Goal: Information Seeking & Learning: Find specific fact

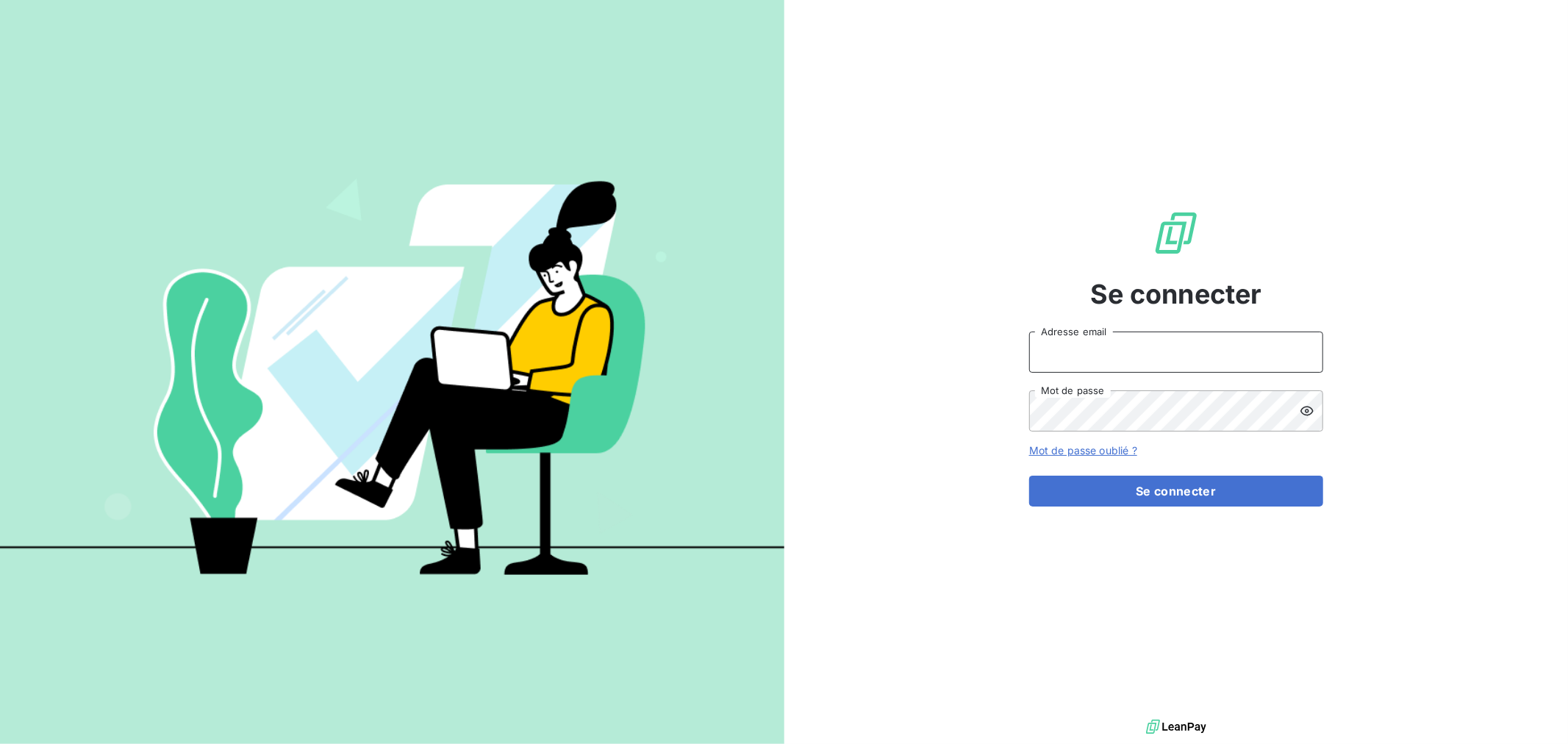
click at [1125, 350] on input "Adresse email" at bounding box center [1176, 352] width 294 height 41
type input "[EMAIL_ADDRESS][DOMAIN_NAME]"
drag, startPoint x: 1189, startPoint y: 357, endPoint x: 981, endPoint y: 341, distance: 208.6
click at [981, 341] on div "Se connecter [EMAIL_ADDRESS][DOMAIN_NAME] Adresse email Mot de passe Mot de pas…" at bounding box center [1177, 358] width 785 height 716
click at [1029, 475] on button "Se connecter" at bounding box center [1176, 491] width 294 height 31
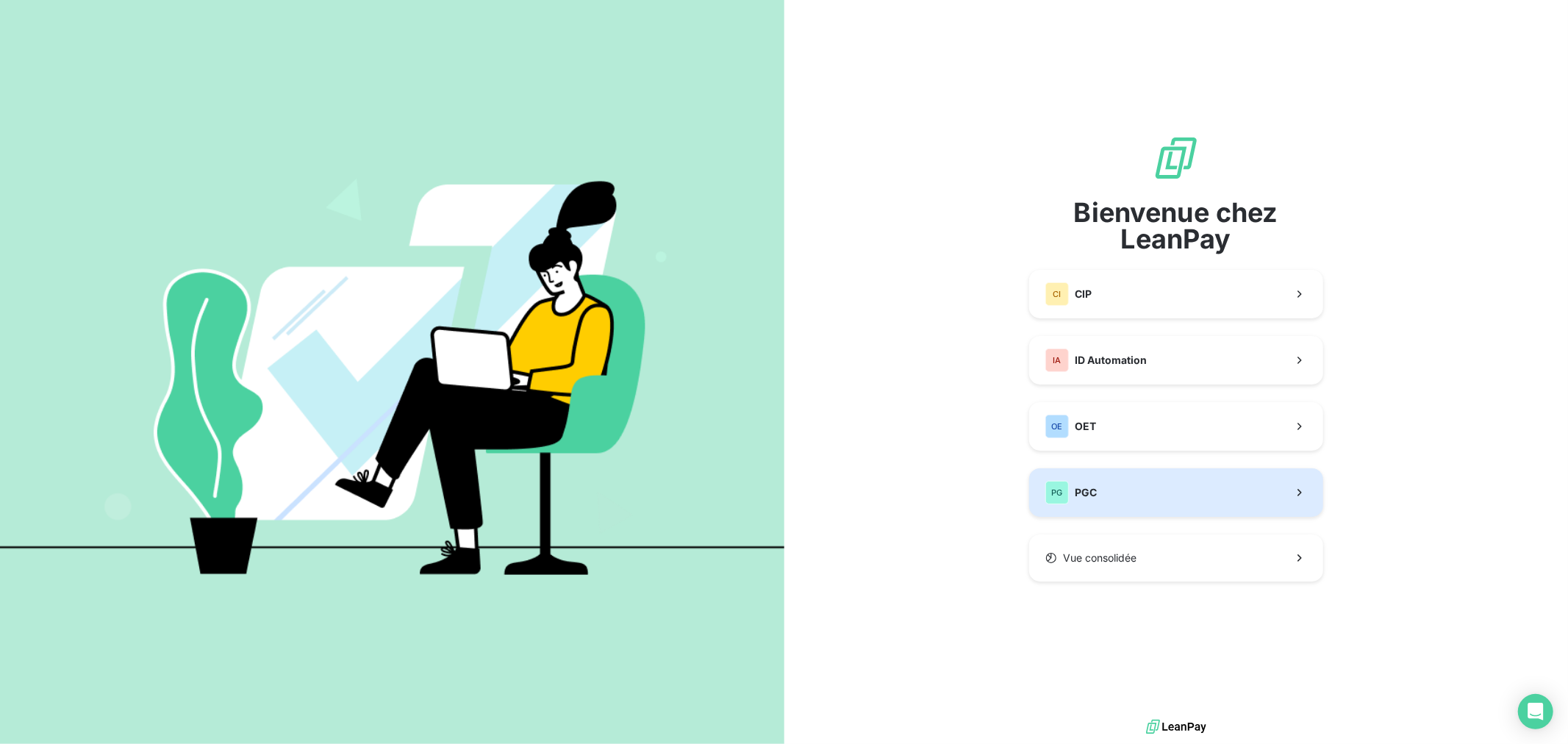
click at [1136, 500] on button "PG PGC" at bounding box center [1176, 492] width 294 height 49
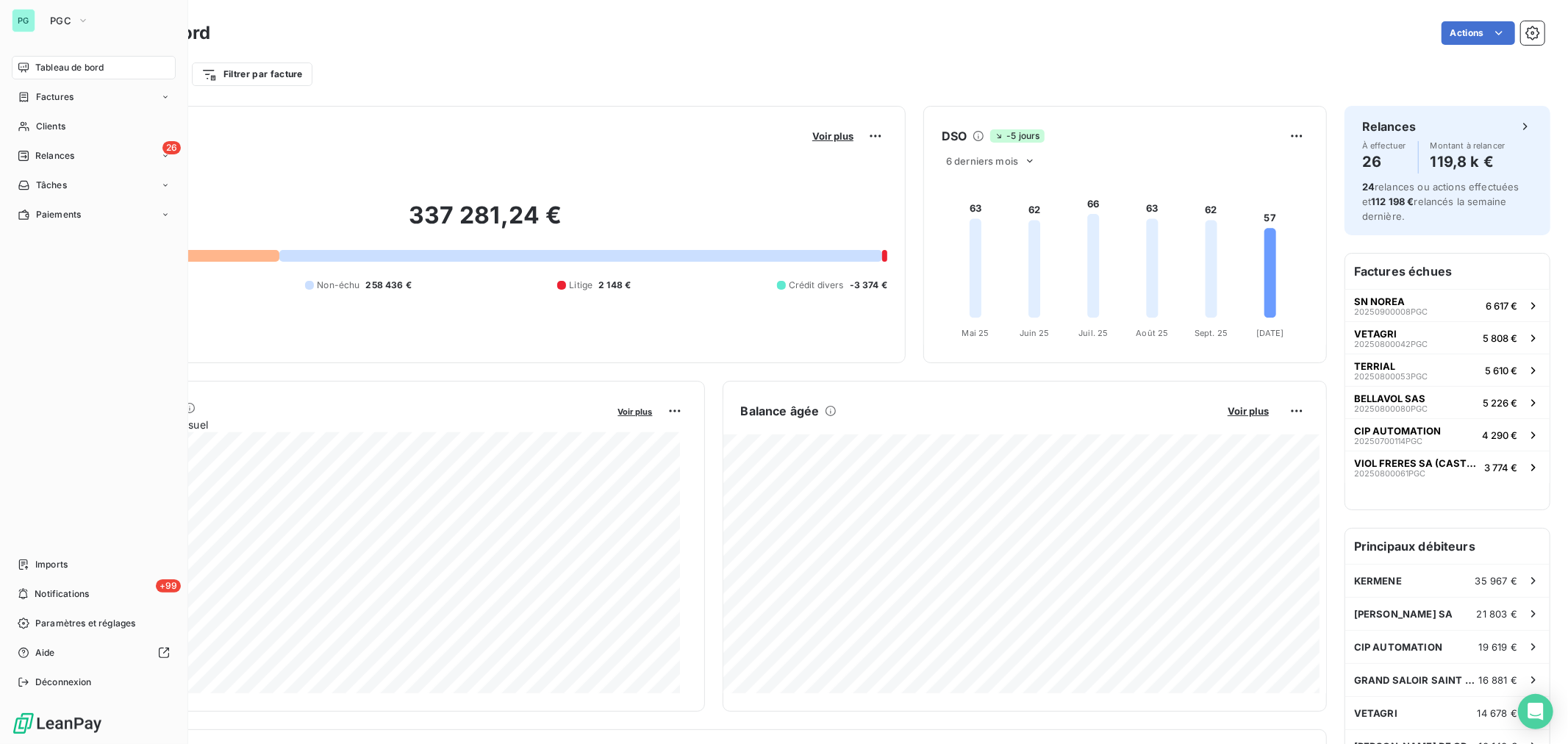
click at [59, 138] on nav "Tableau de bord Factures Clients 26 Relances Tâches Paiements" at bounding box center [93, 140] width 164 height 170
click at [86, 126] on div "Clients" at bounding box center [93, 126] width 164 height 24
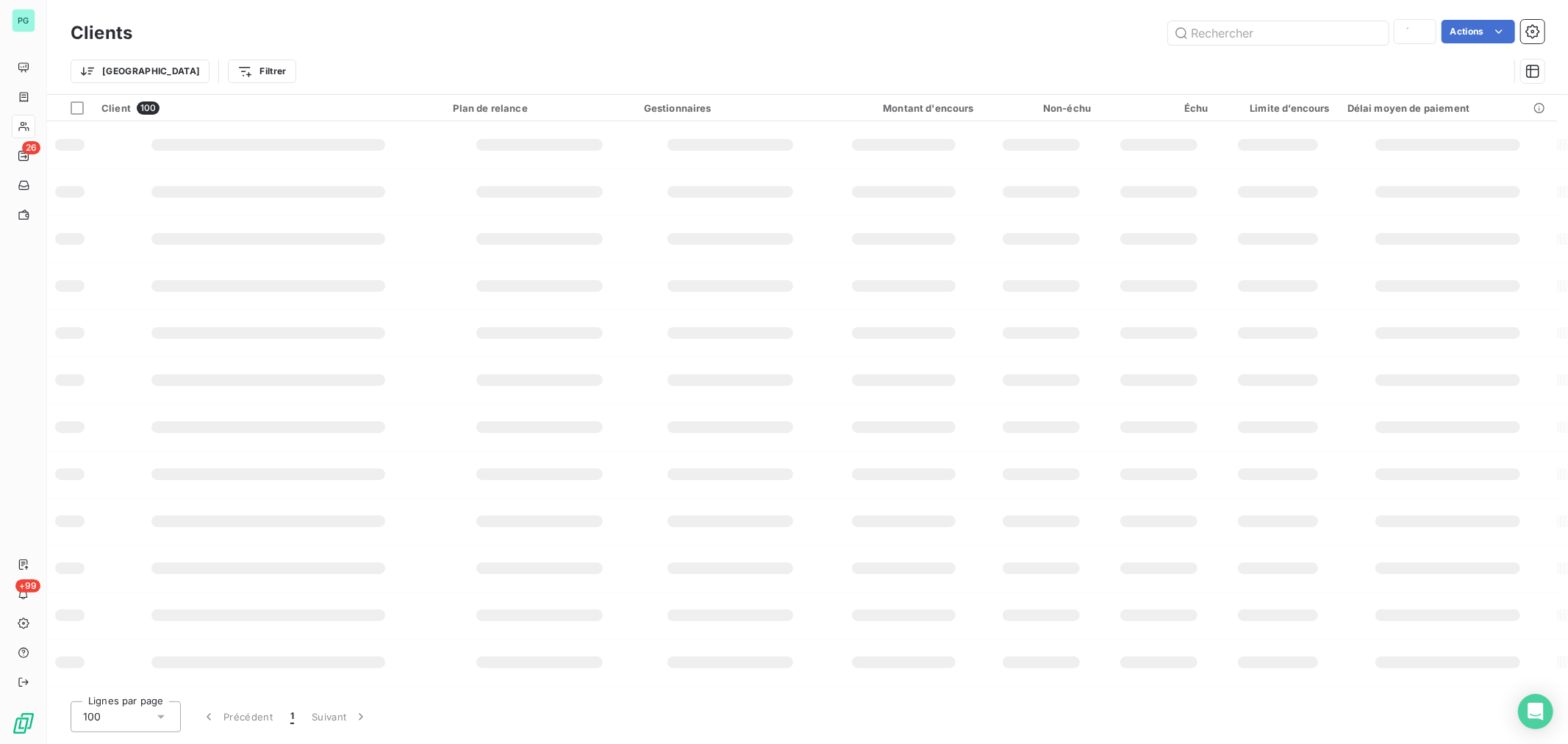
type input "SANDERSFA"
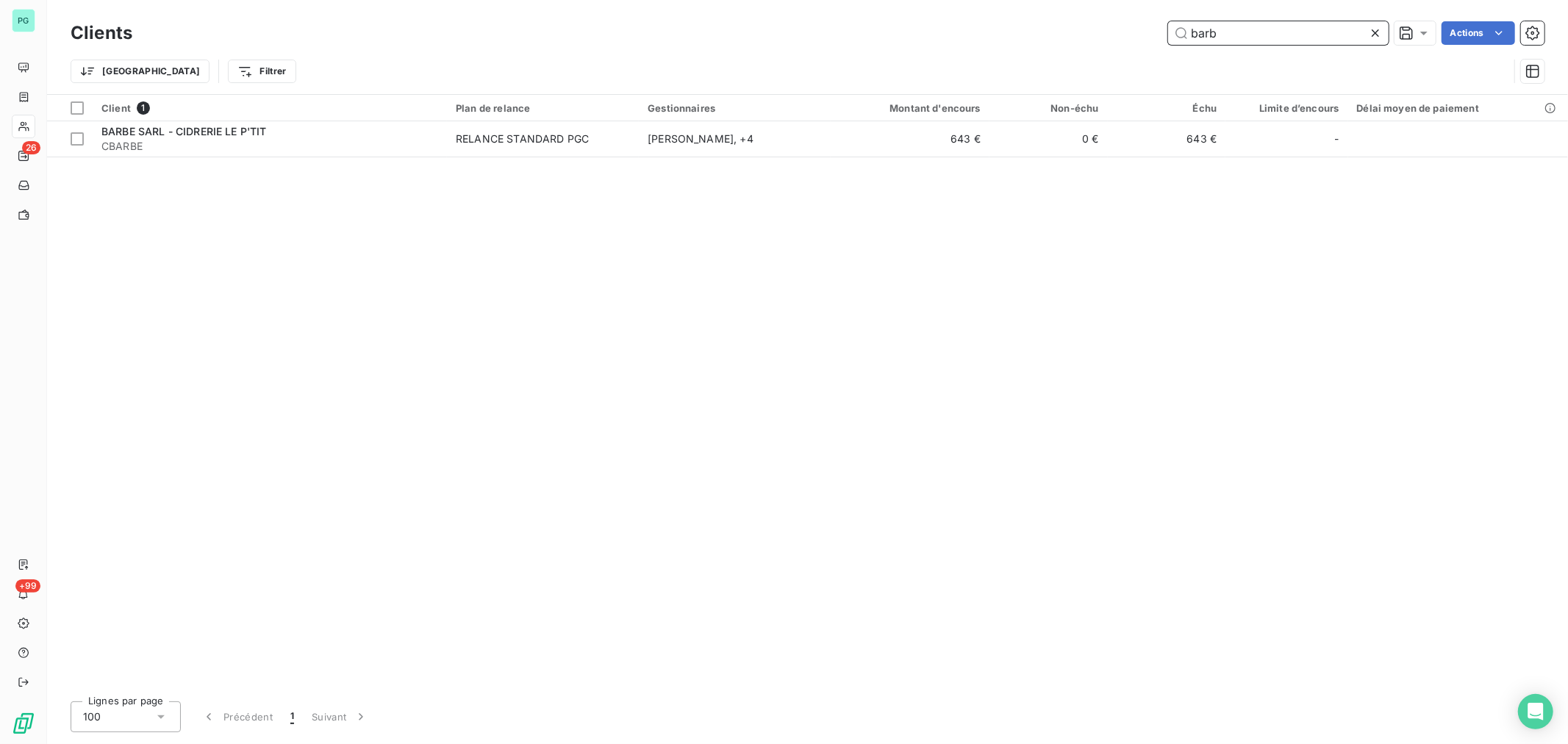
drag, startPoint x: 1244, startPoint y: 28, endPoint x: 1031, endPoint y: 1, distance: 214.7
click at [1061, 4] on div "Clients [PERSON_NAME] Actions Trier Filtrer" at bounding box center [808, 47] width 1521 height 94
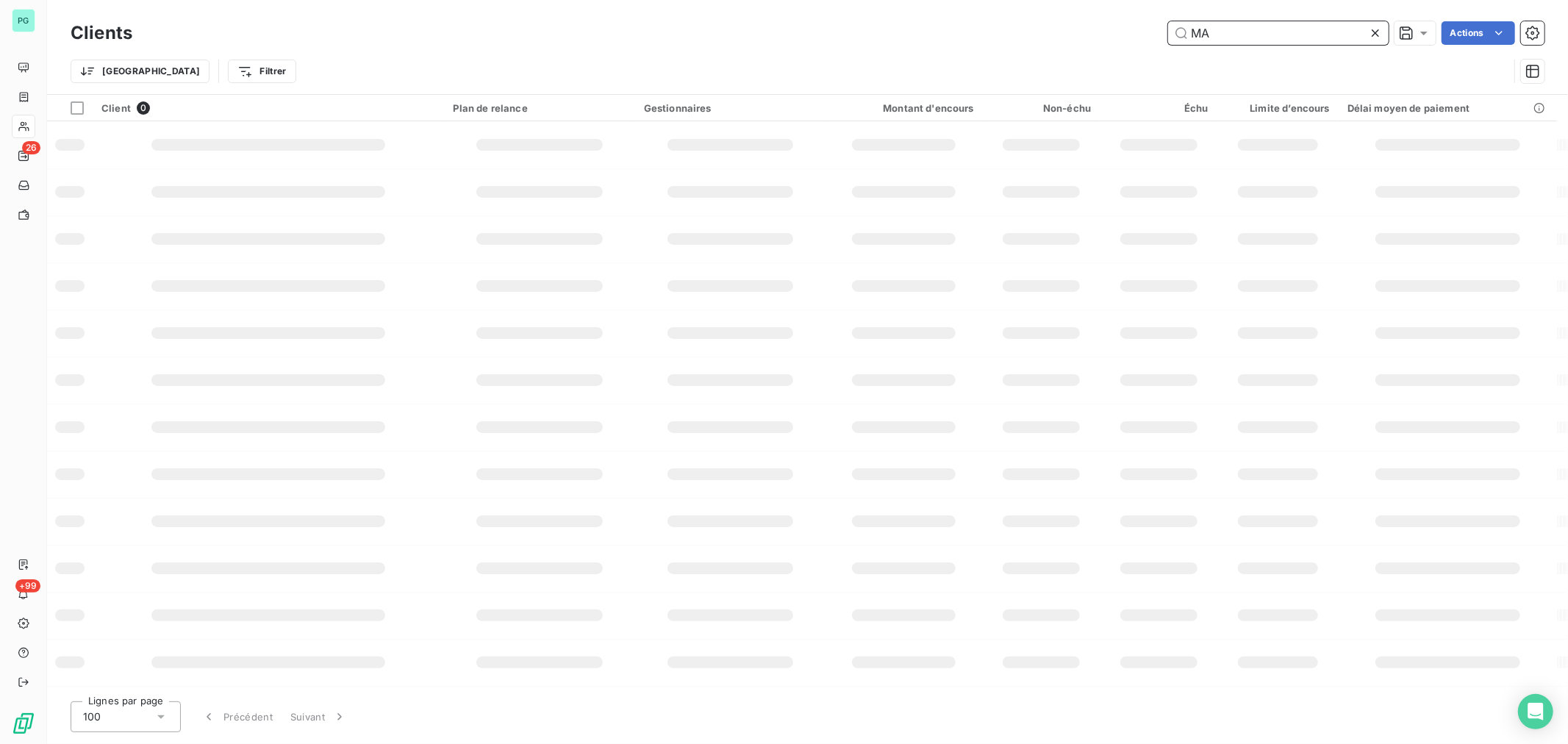
type input "M"
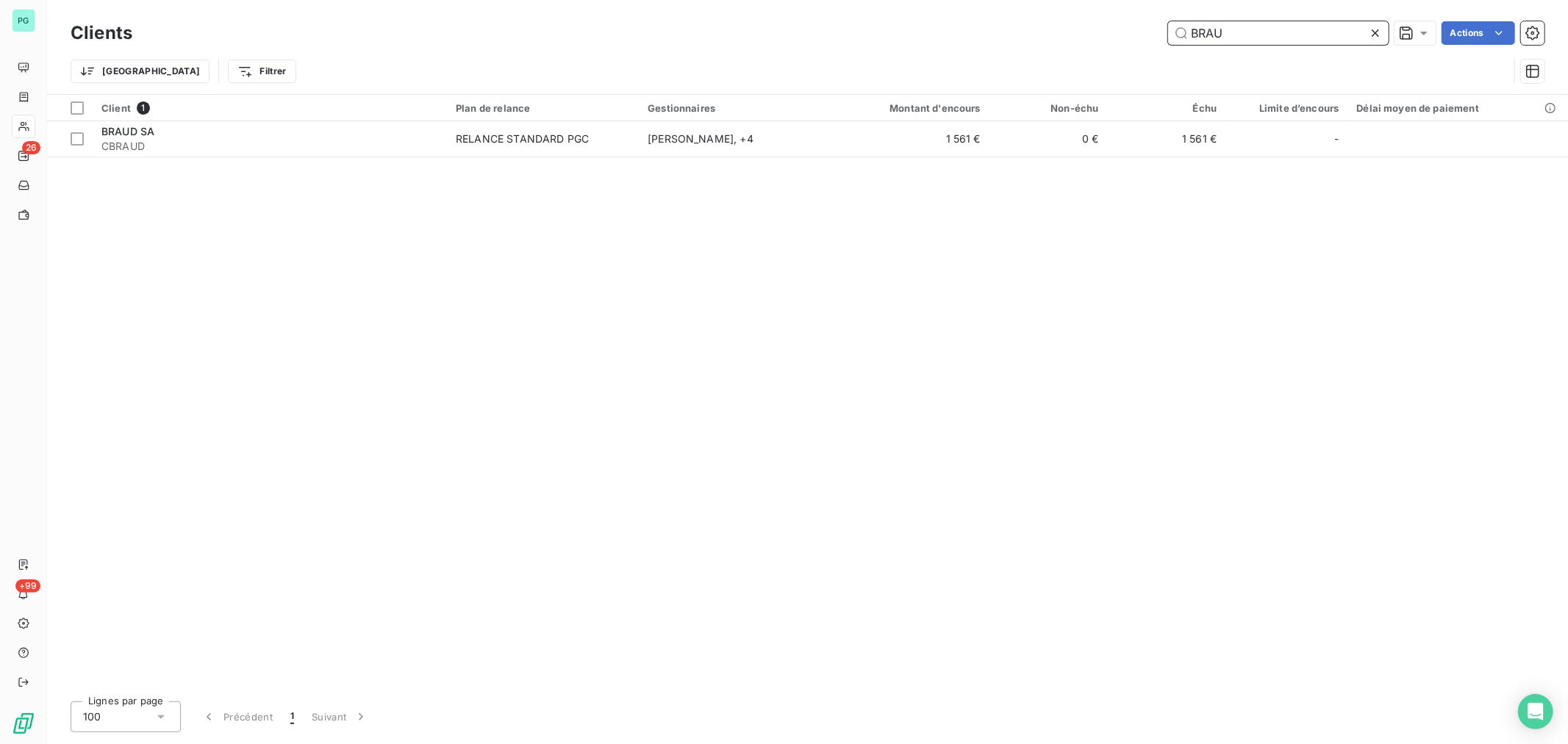
drag, startPoint x: 1238, startPoint y: 28, endPoint x: 1038, endPoint y: 0, distance: 202.0
click at [1038, 0] on div "Clients BRAU Actions Trier Filtrer" at bounding box center [808, 47] width 1521 height 94
drag, startPoint x: 1281, startPoint y: 38, endPoint x: 918, endPoint y: -16, distance: 367.0
click at [918, 0] on html "PG 26 +99 Clients VMA Actions Trier Filtrer Client 2 Plan de relance Gestionnai…" at bounding box center [784, 372] width 1568 height 744
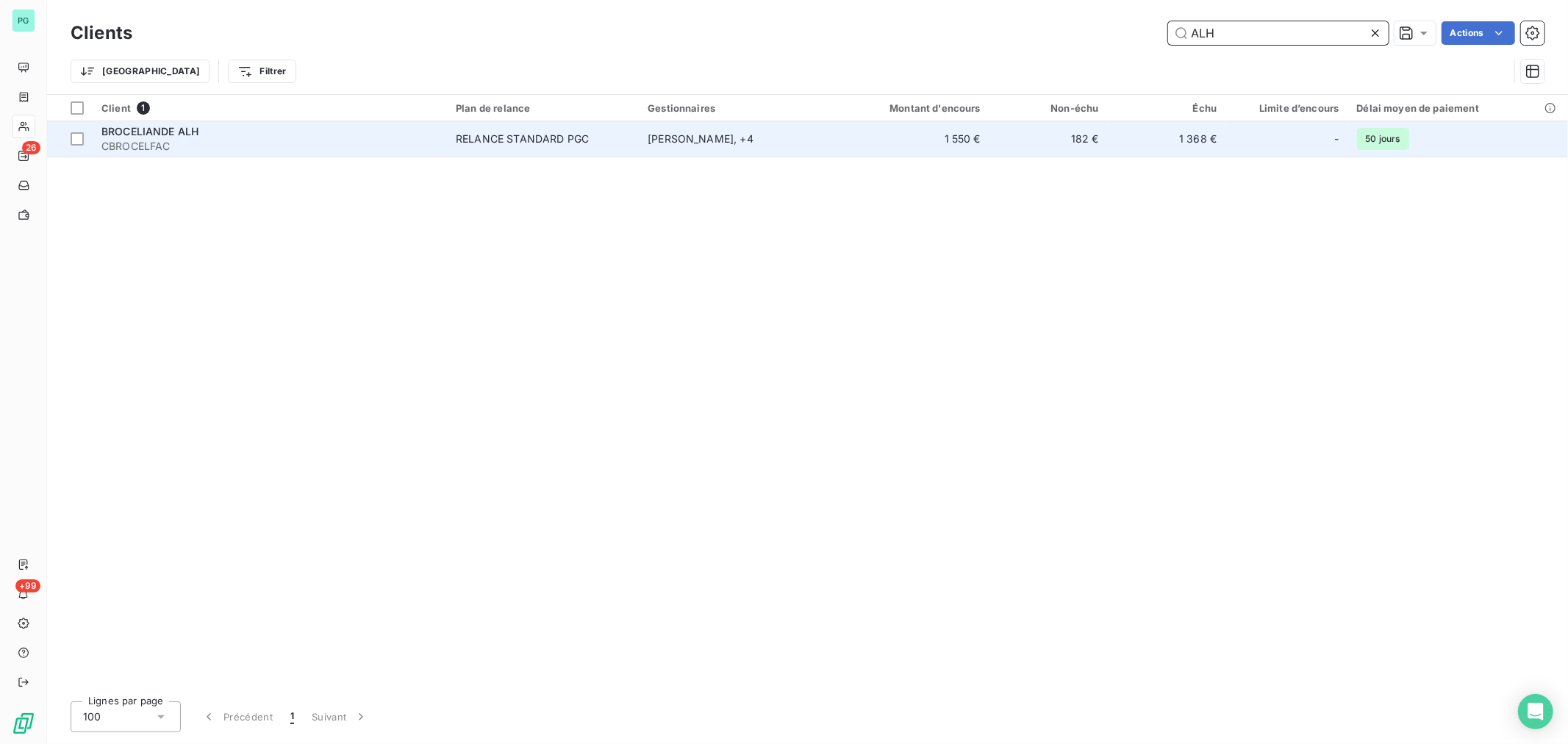
type input "ALH"
click at [906, 142] on td "1 550 €" at bounding box center [909, 139] width 158 height 35
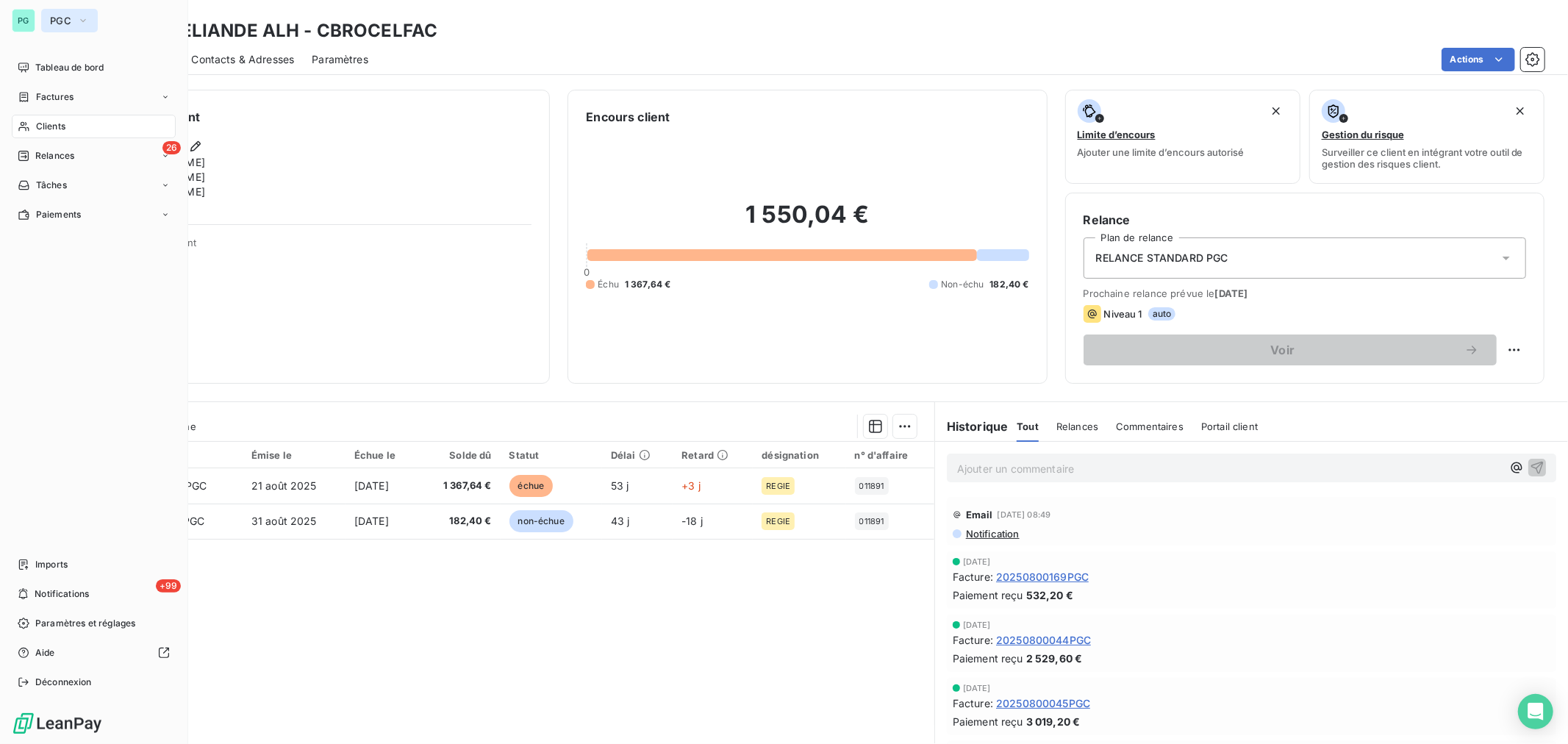
click at [63, 10] on button "PGC" at bounding box center [69, 21] width 56 height 24
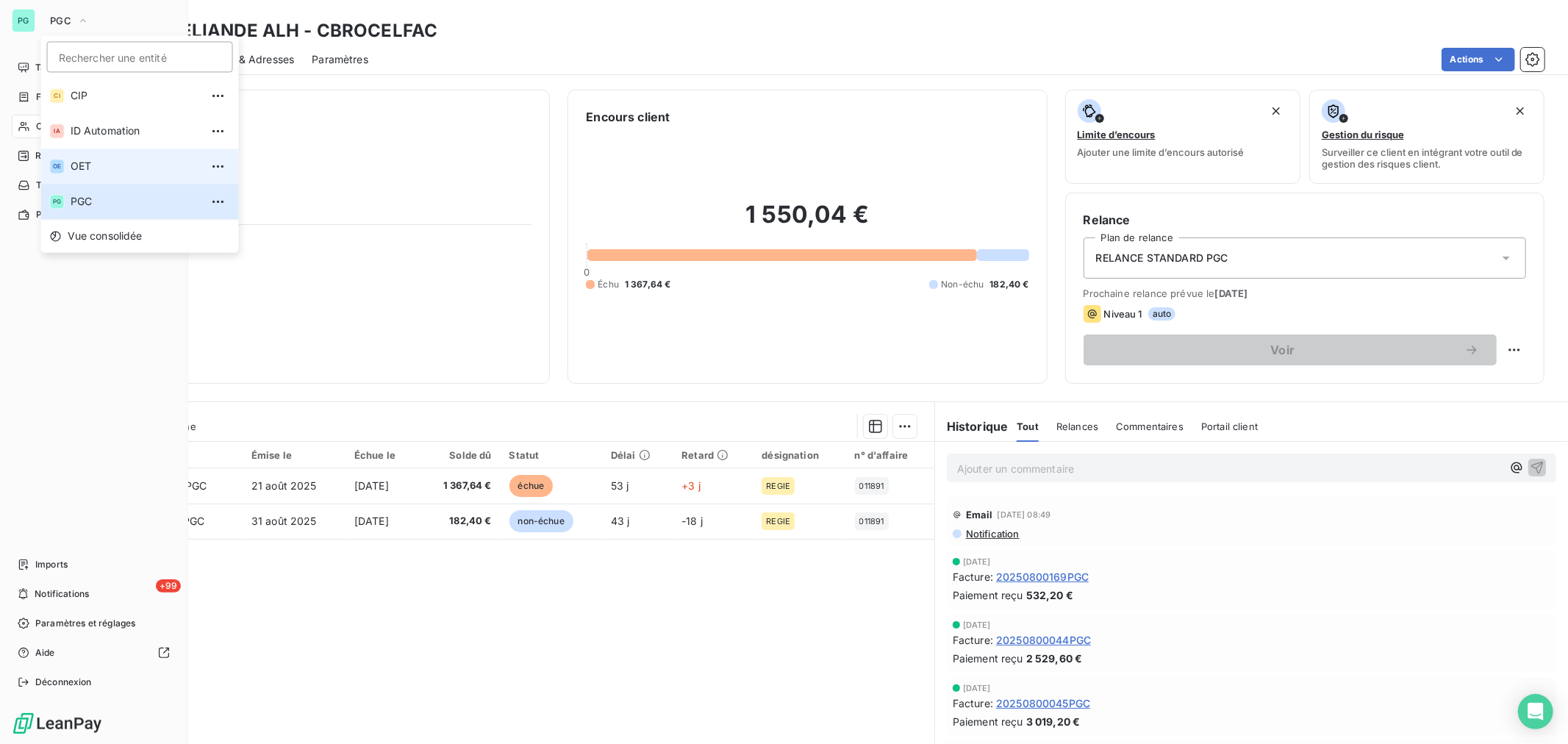
click at [101, 159] on span "OET" at bounding box center [135, 166] width 130 height 14
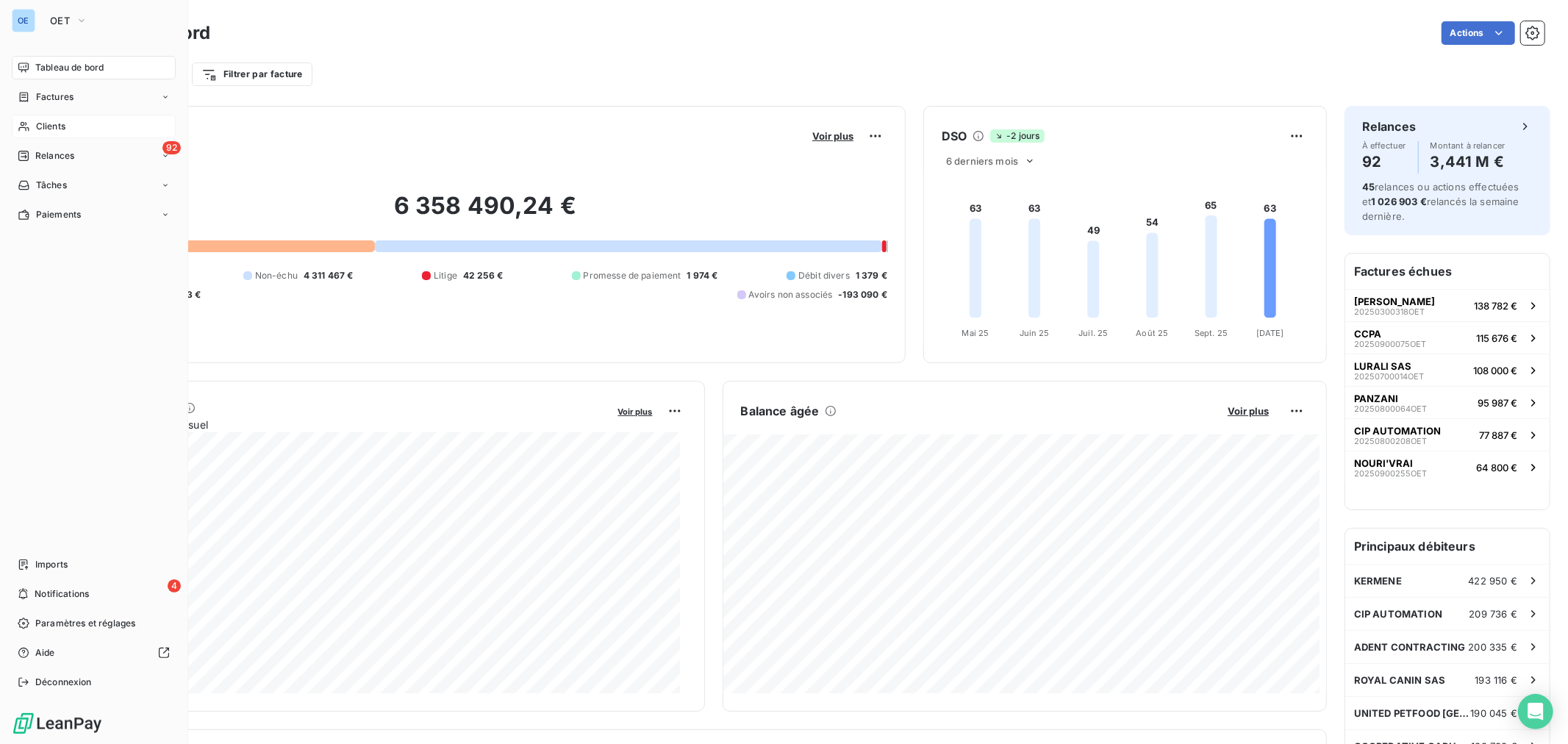
click at [72, 128] on div "Clients" at bounding box center [93, 126] width 164 height 24
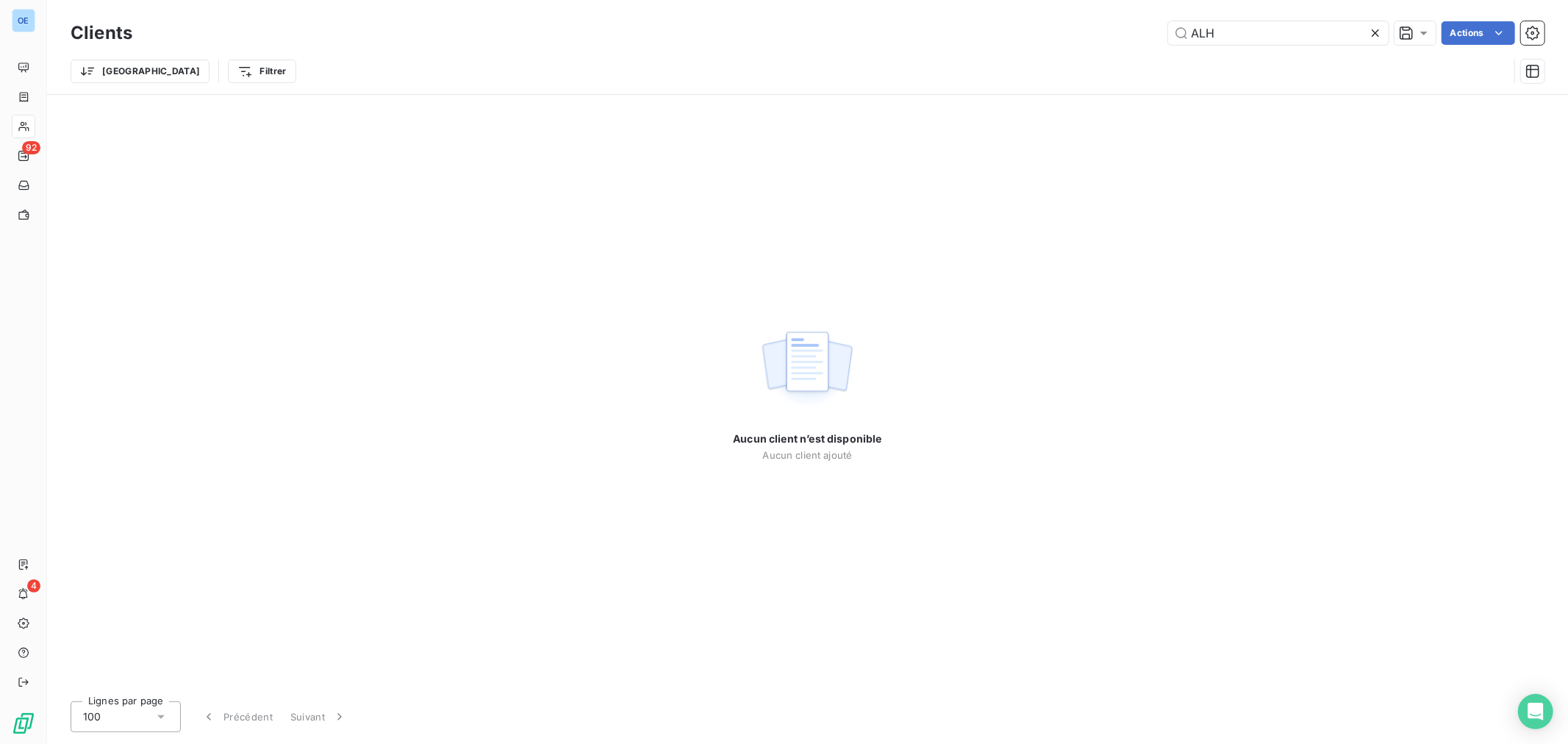
click at [988, 3] on div "Clients ALH Actions Trier Filtrer" at bounding box center [808, 47] width 1521 height 94
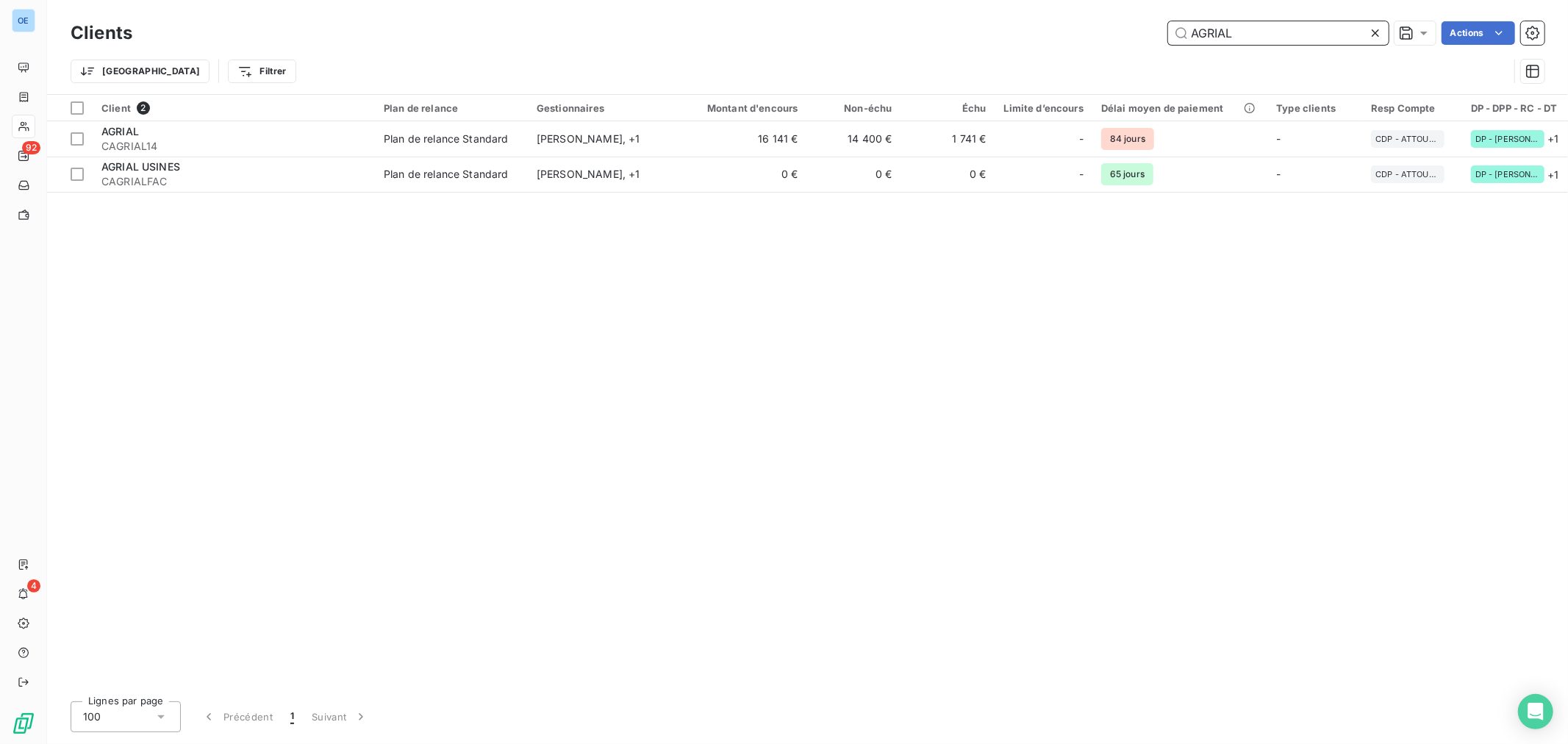
drag, startPoint x: 1237, startPoint y: 31, endPoint x: 1002, endPoint y: -10, distance: 238.5
click at [1002, 0] on html "OE 92 4 Clients AGRIAL Actions Trier Filtrer Client 2 Plan de relance Gestionna…" at bounding box center [784, 372] width 1568 height 744
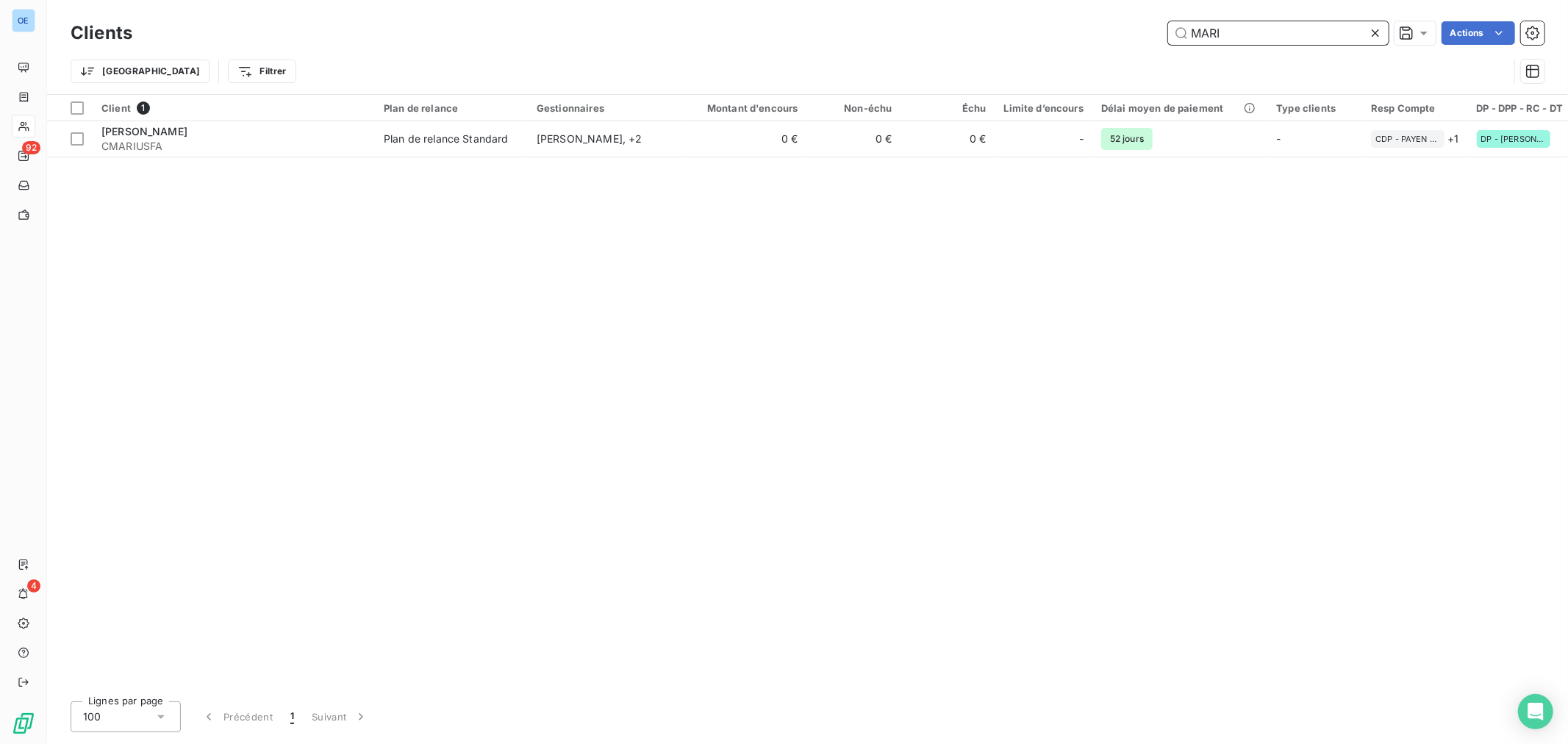
type input "MARI"
click at [963, 159] on div "Client 1 Plan de relance Gestionnaires Montant d'encours Non-échu Échu Limite d…" at bounding box center [808, 391] width 1521 height 594
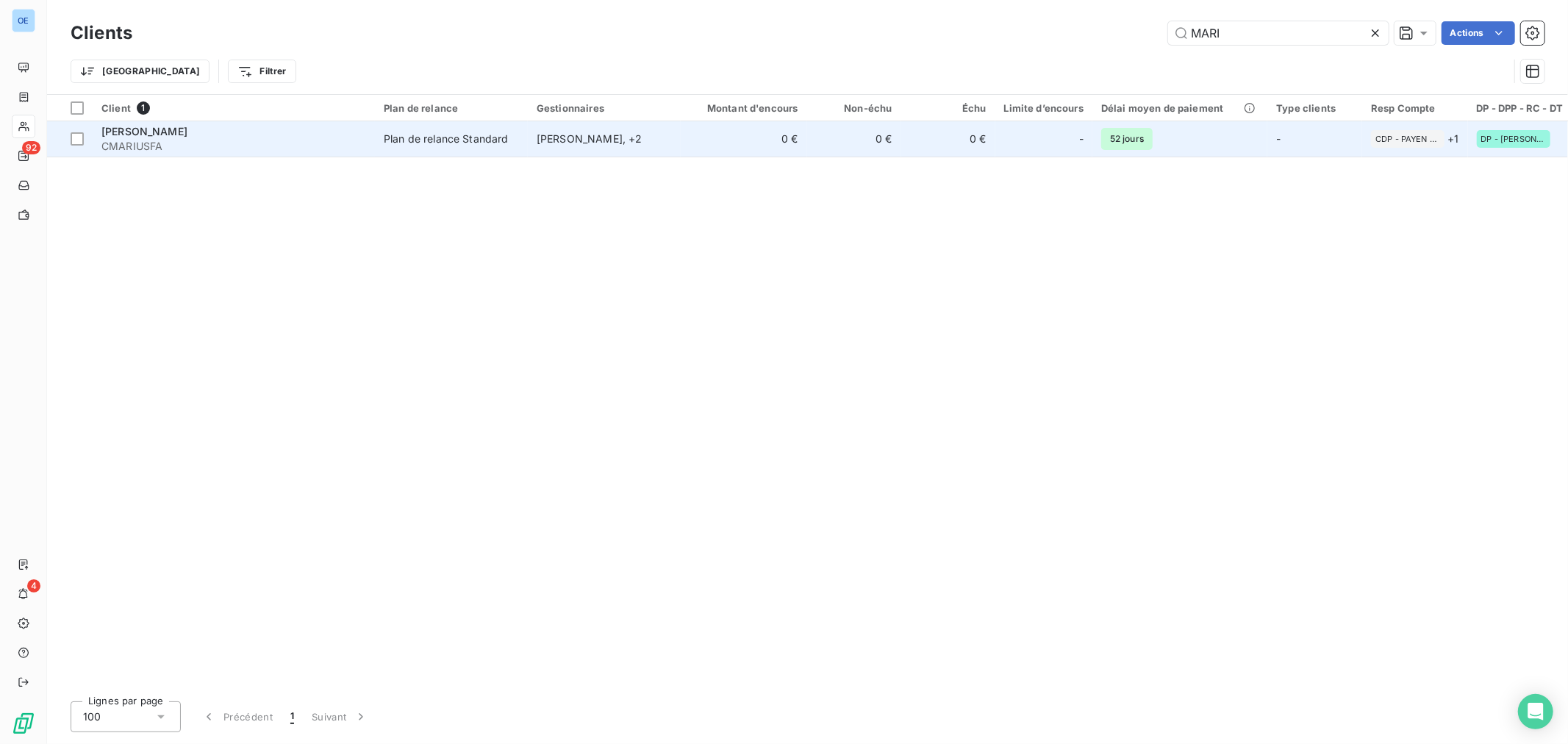
click at [973, 150] on td "0 €" at bounding box center [948, 139] width 94 height 35
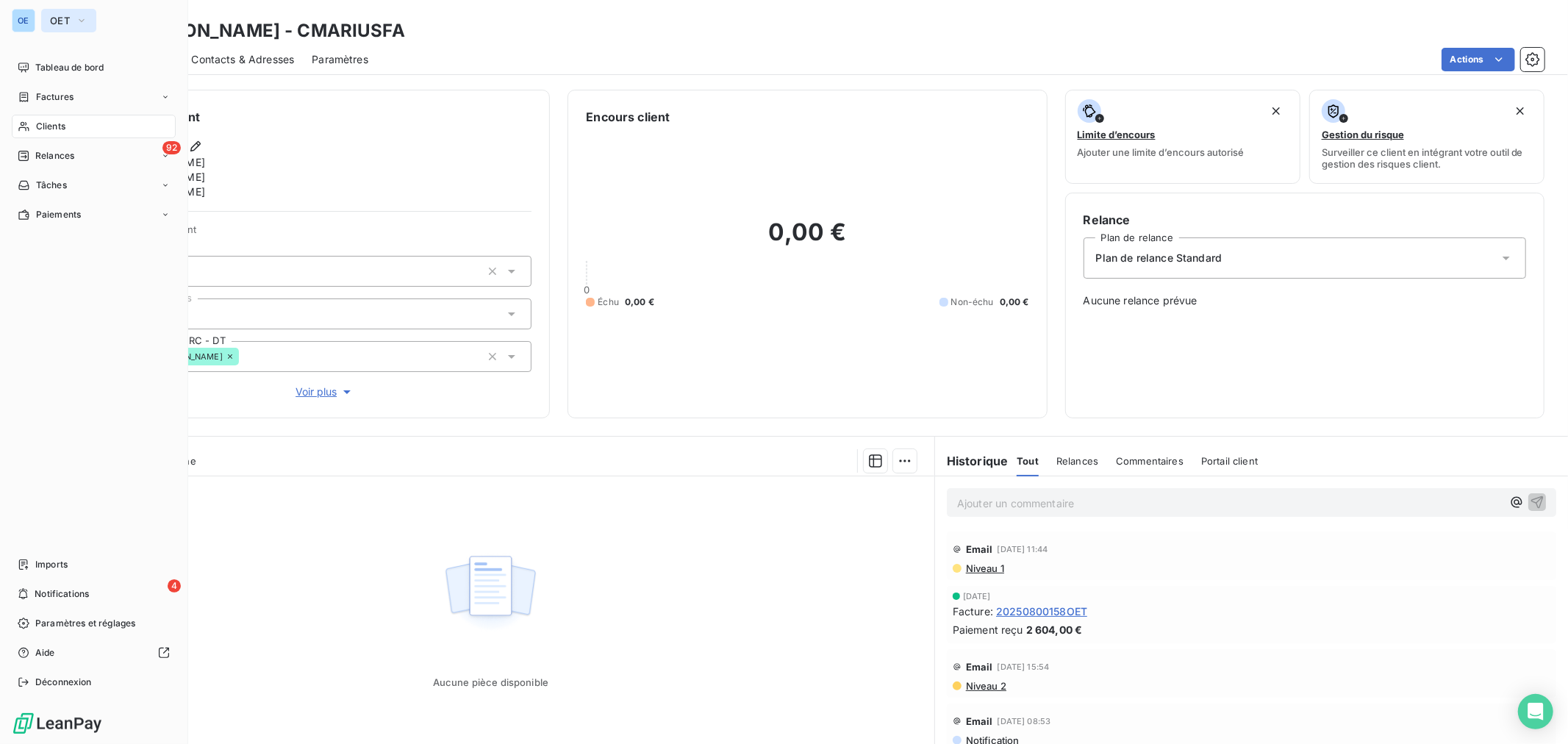
click at [67, 17] on span "OET" at bounding box center [60, 20] width 20 height 11
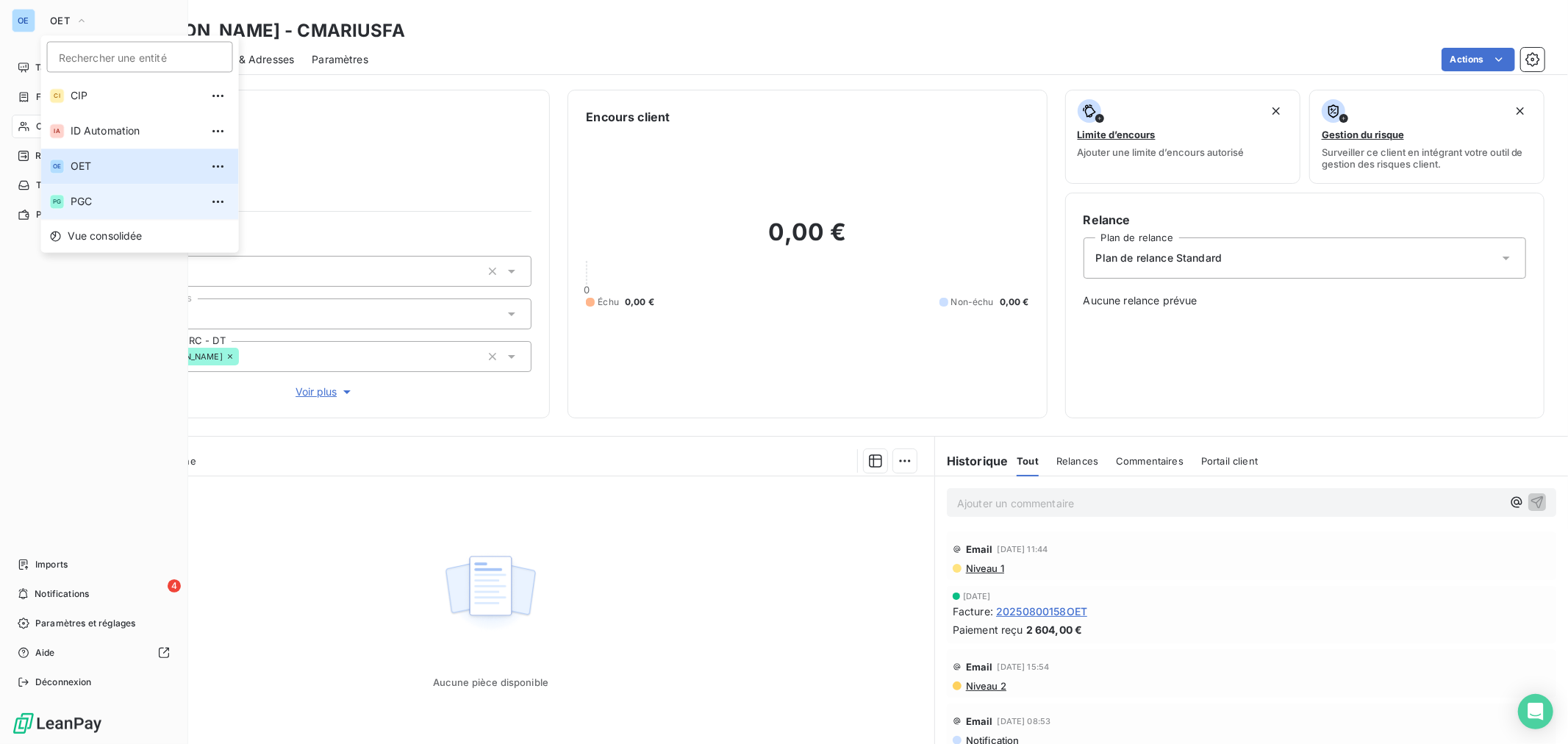
click at [106, 194] on span "PGC" at bounding box center [135, 201] width 130 height 14
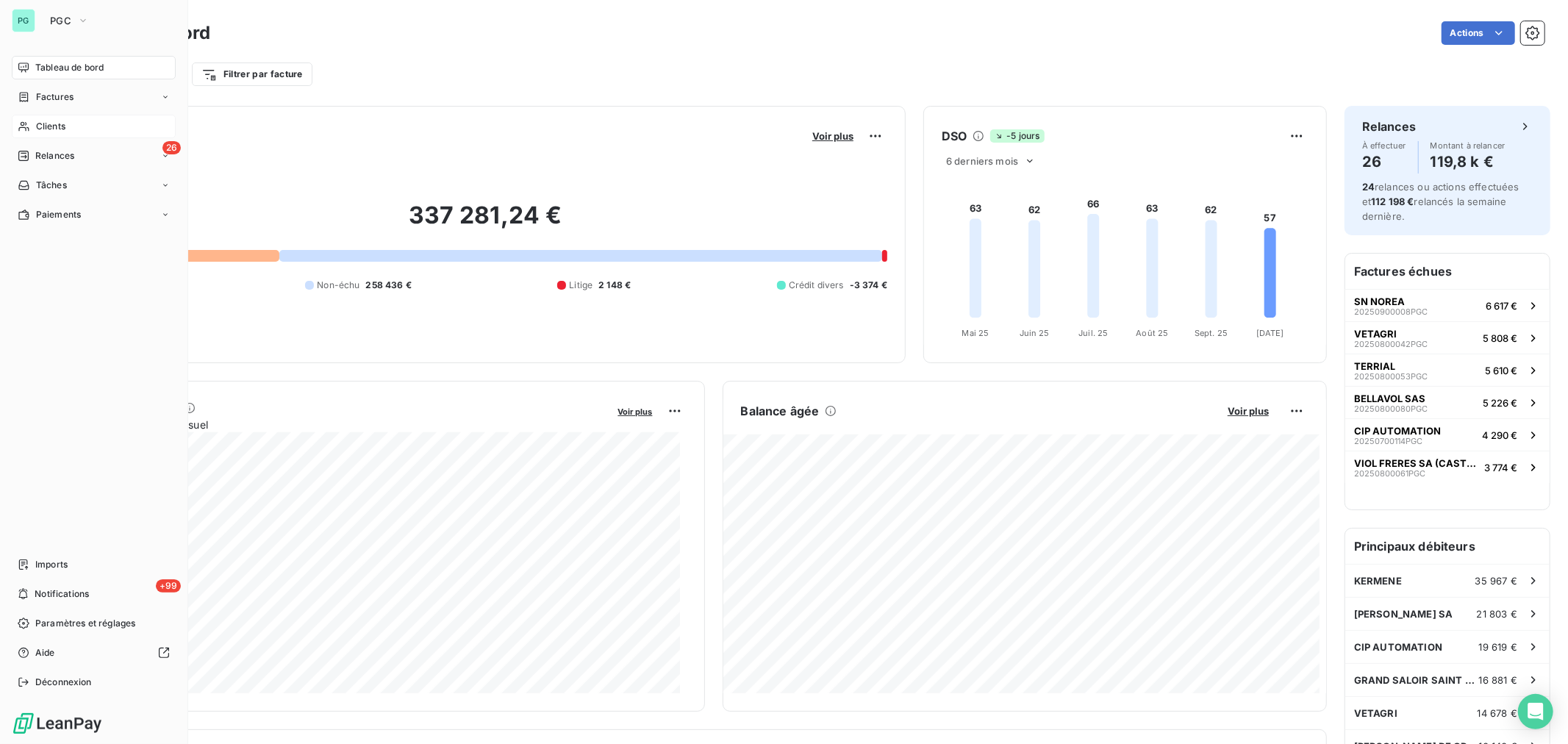
click at [83, 127] on div "Clients" at bounding box center [93, 126] width 164 height 24
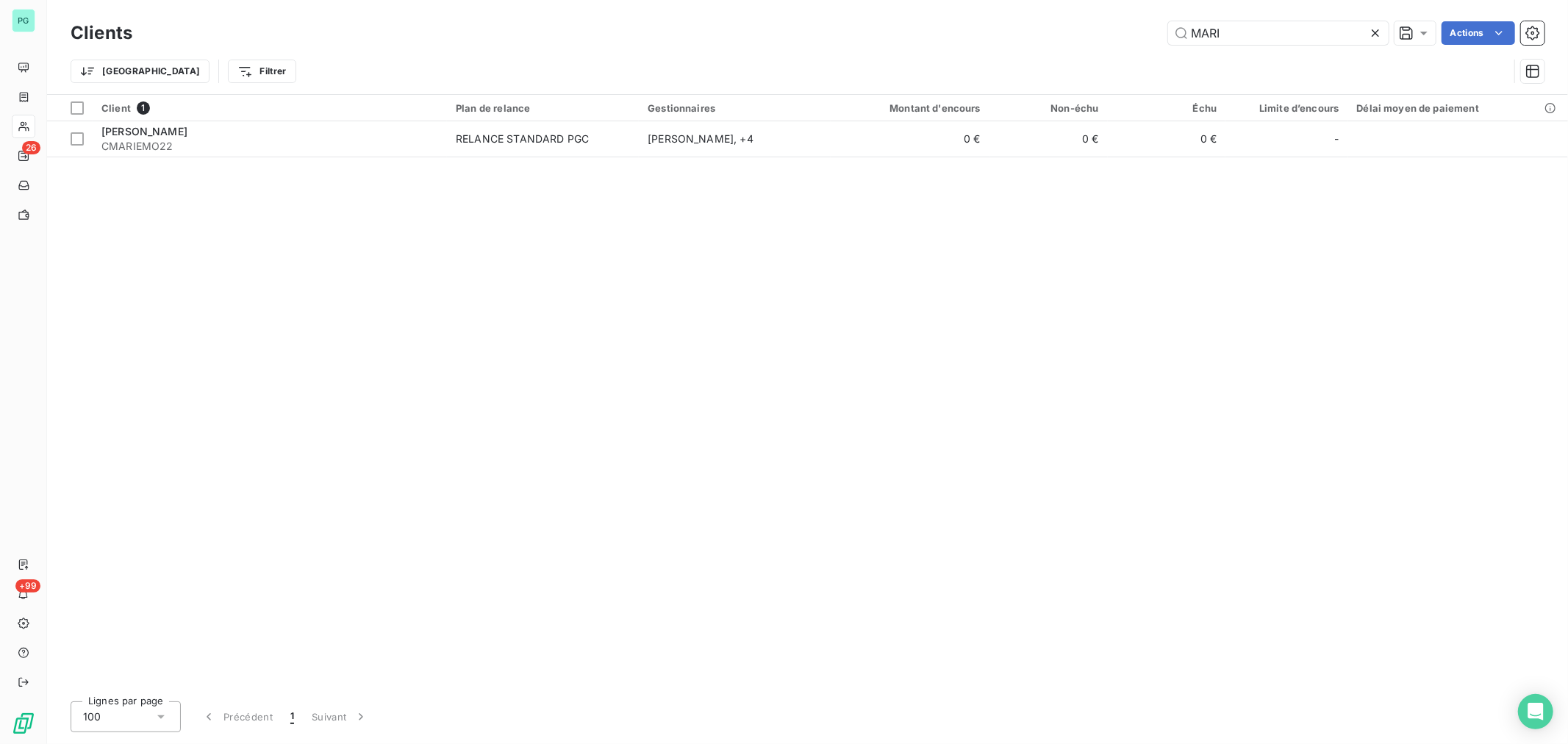
drag, startPoint x: 1257, startPoint y: 27, endPoint x: 1121, endPoint y: 42, distance: 136.8
click at [1121, 42] on div "MARI Actions" at bounding box center [847, 33] width 1395 height 24
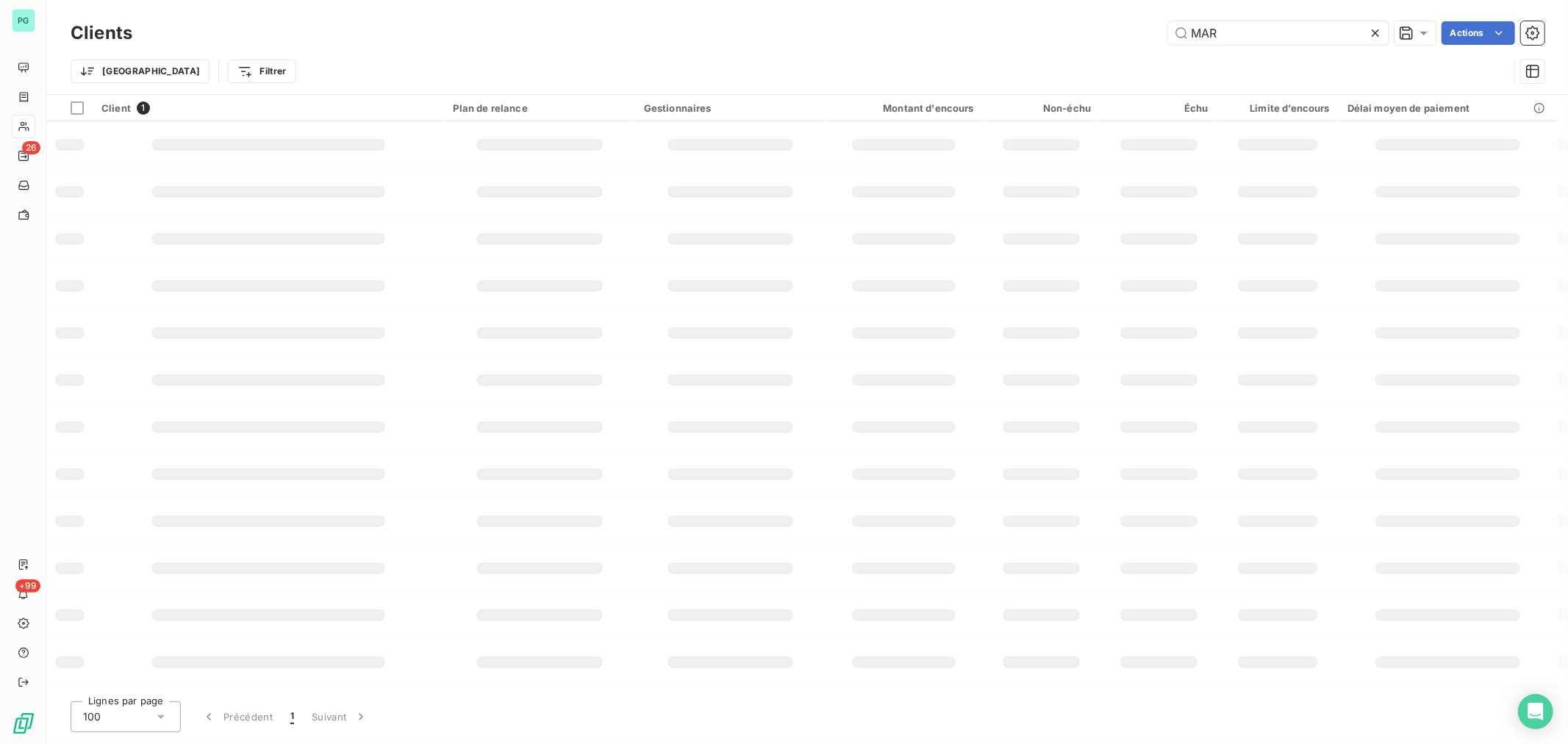
type input "MARI"
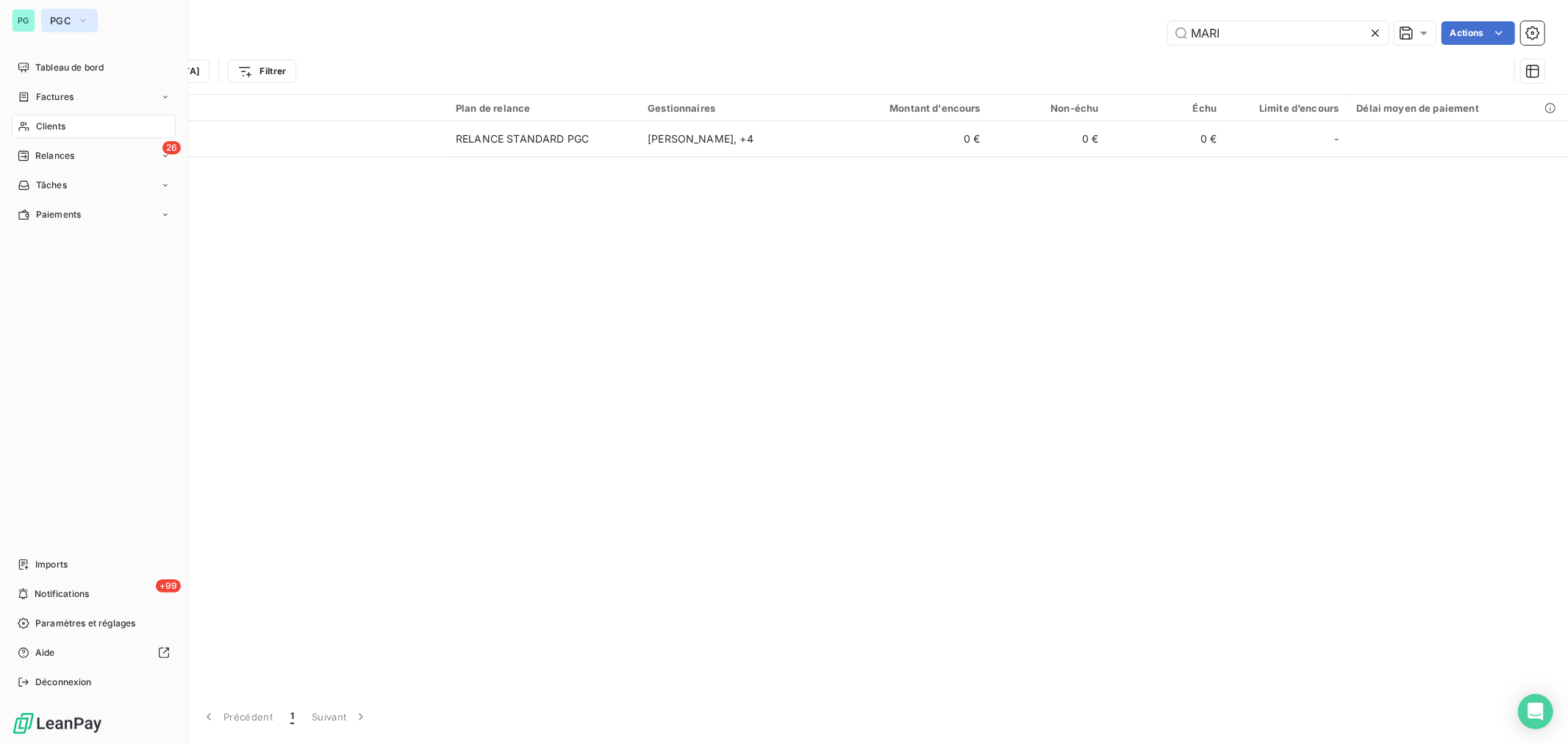
click at [47, 14] on button "PGC" at bounding box center [69, 21] width 56 height 24
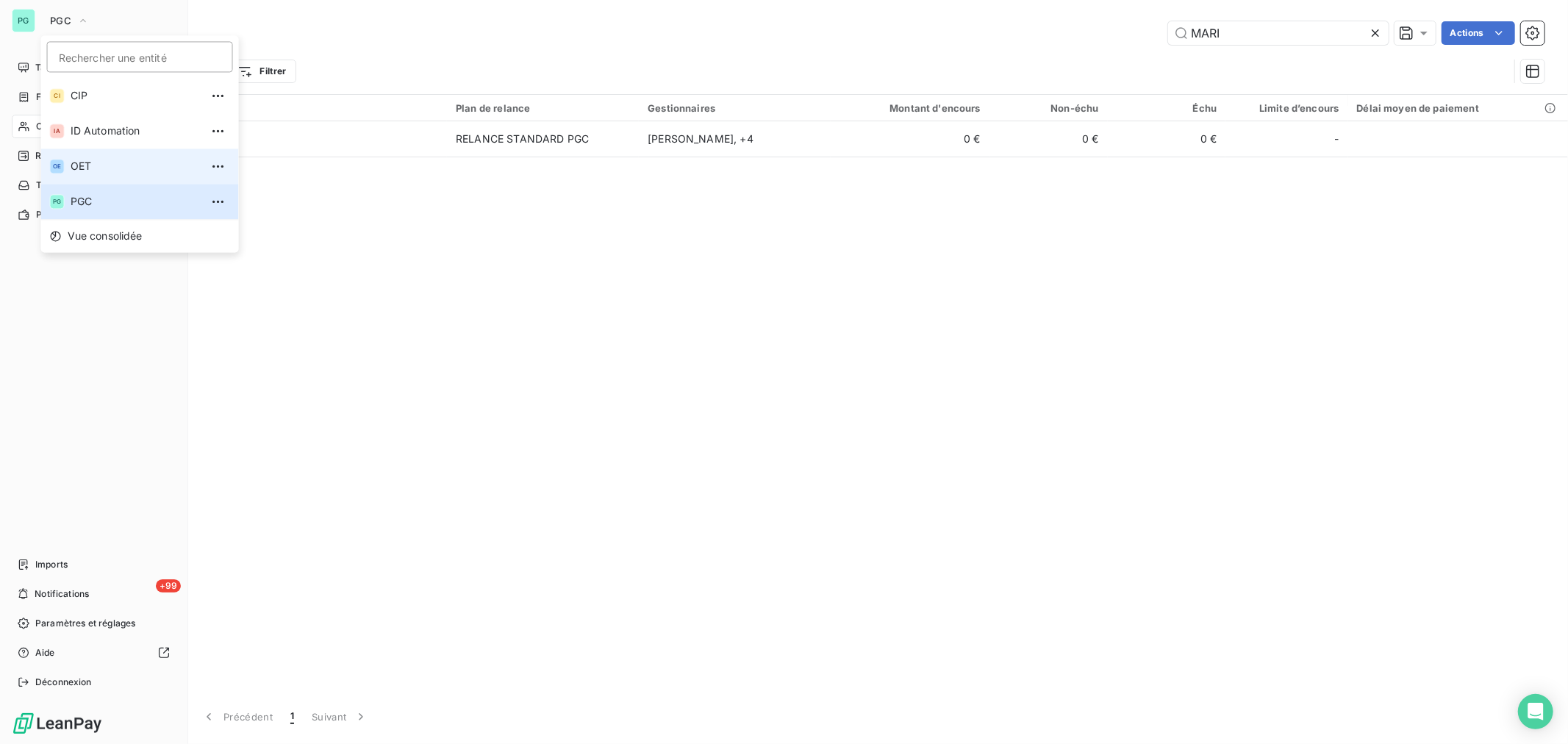
click at [100, 166] on span "OET" at bounding box center [135, 166] width 130 height 14
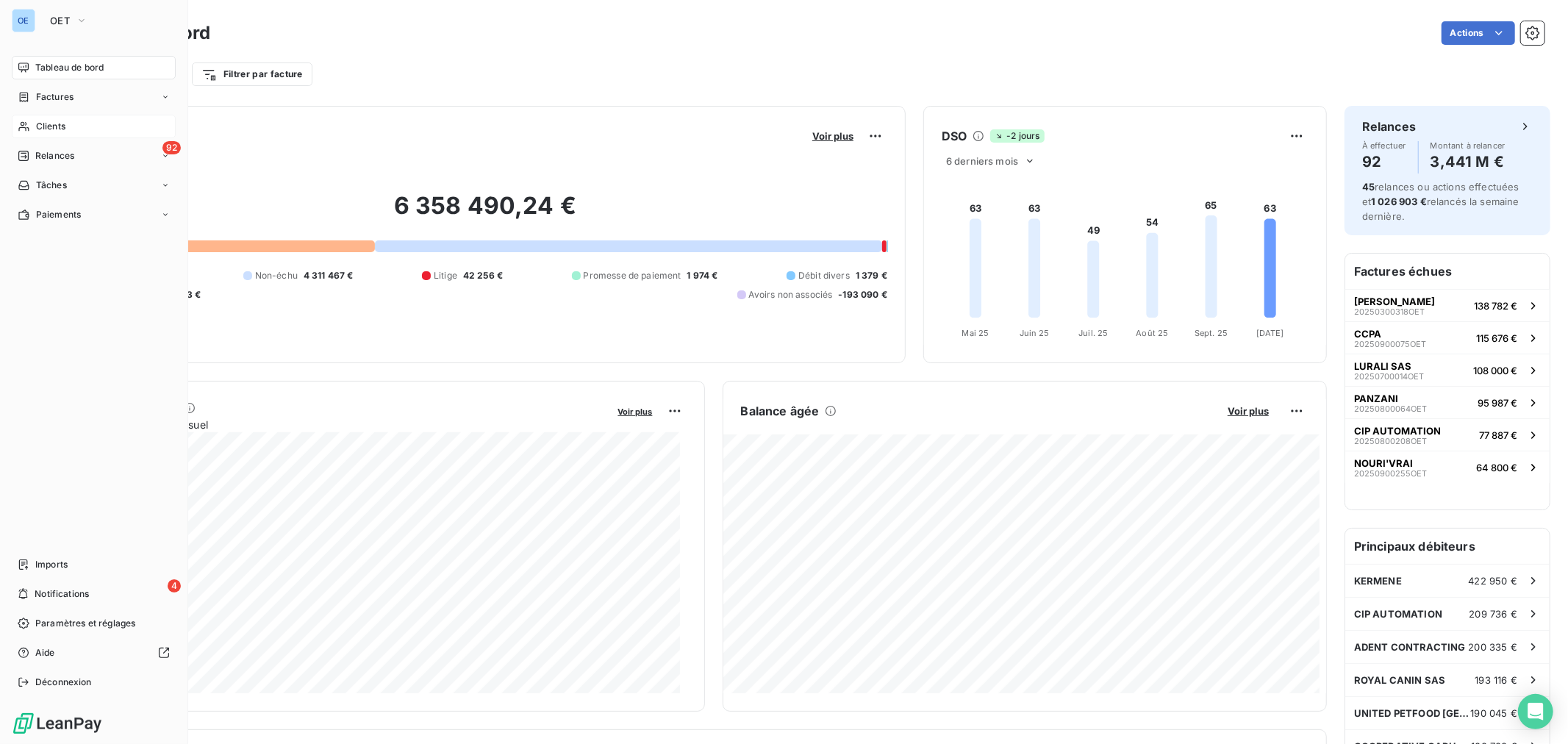
click at [37, 121] on span "Clients" at bounding box center [50, 126] width 30 height 13
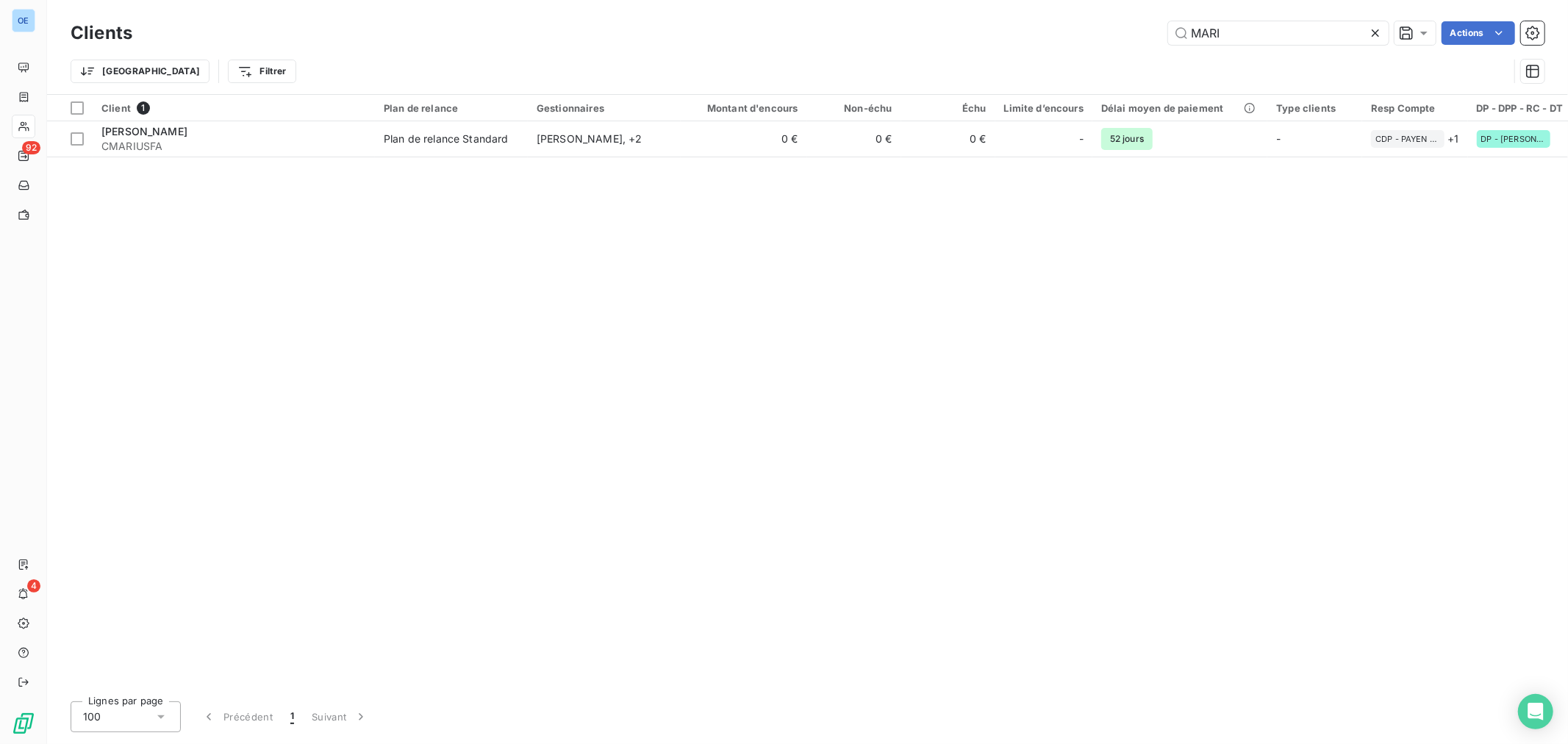
drag, startPoint x: 1248, startPoint y: 40, endPoint x: 1051, endPoint y: 31, distance: 197.2
click at [1053, 31] on div "MARI Actions" at bounding box center [847, 33] width 1395 height 24
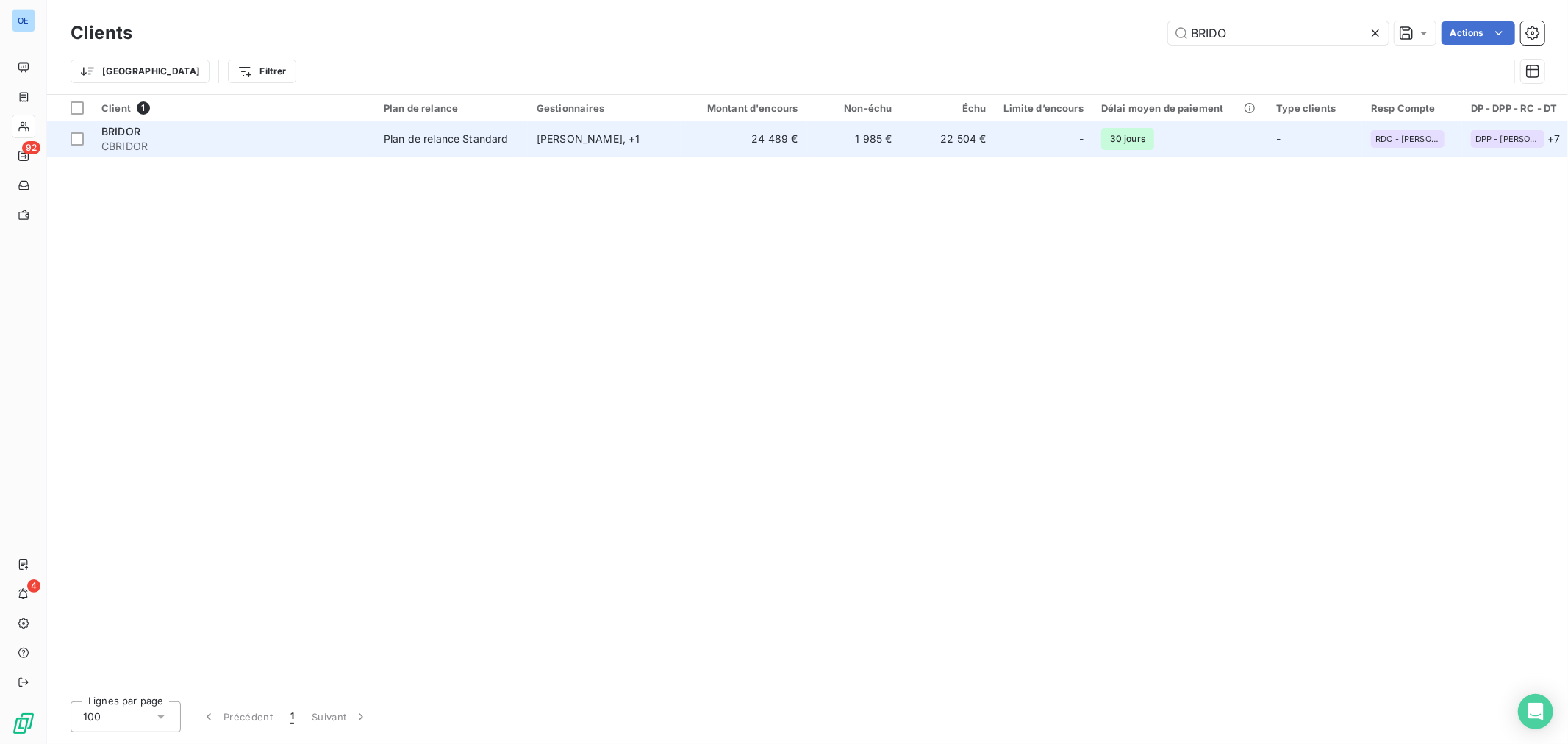
type input "BRIDO"
click at [947, 147] on td "22 504 €" at bounding box center [948, 139] width 94 height 35
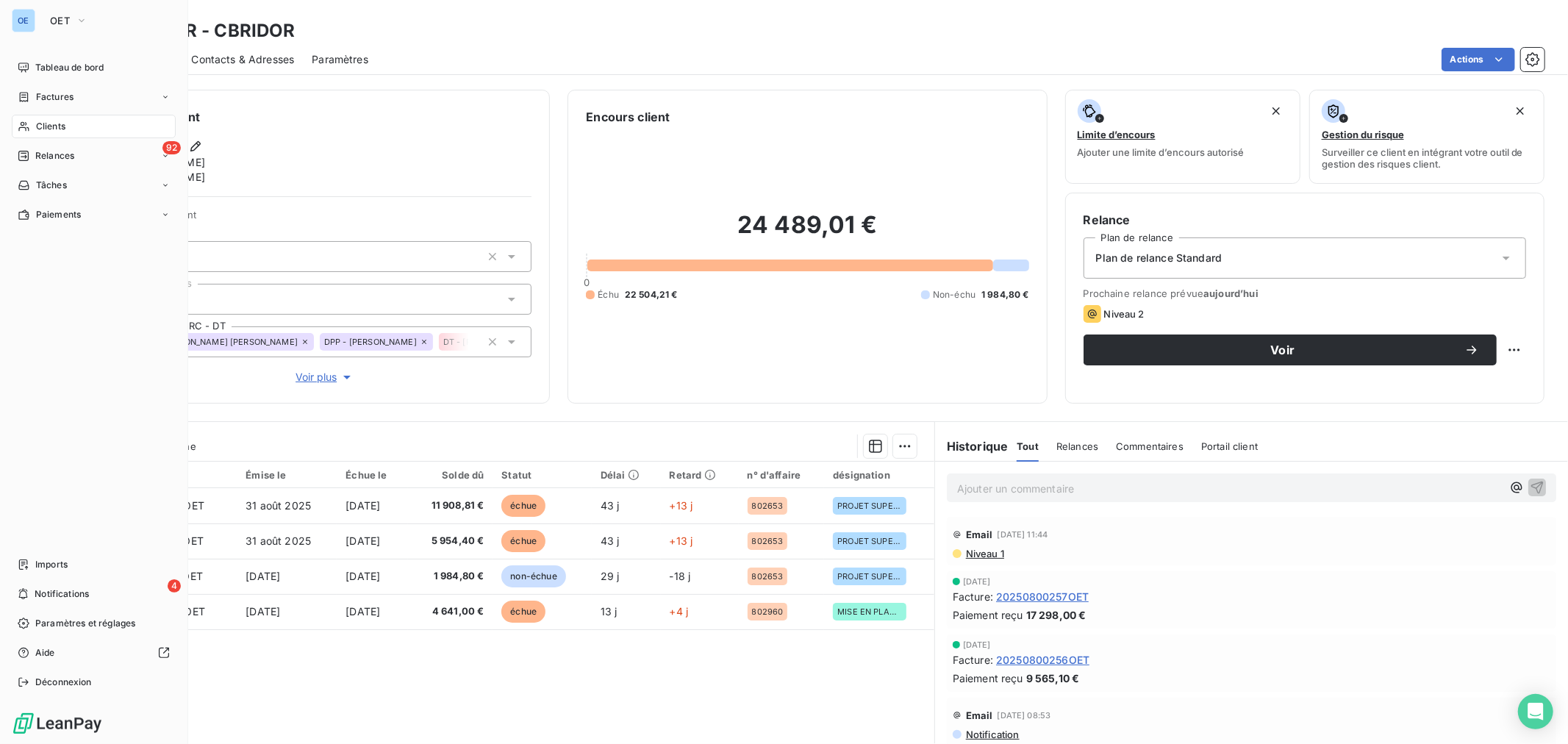
drag, startPoint x: 78, startPoint y: 129, endPoint x: 243, endPoint y: 93, distance: 168.9
click at [79, 129] on div "Clients" at bounding box center [93, 126] width 164 height 24
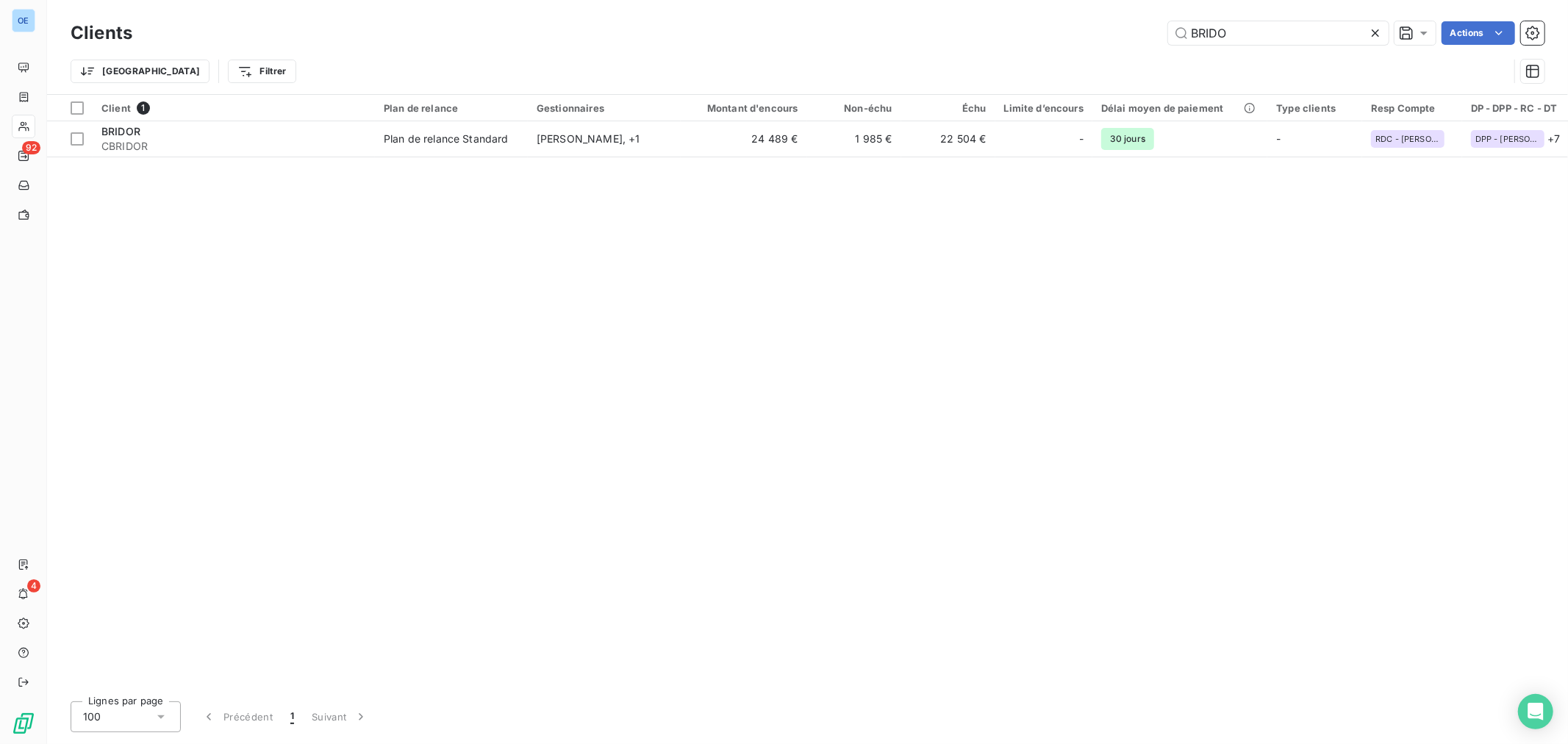
drag, startPoint x: 1260, startPoint y: 39, endPoint x: 971, endPoint y: 11, distance: 290.4
click at [1018, 18] on div "Clients BRIDO Actions" at bounding box center [807, 33] width 1474 height 31
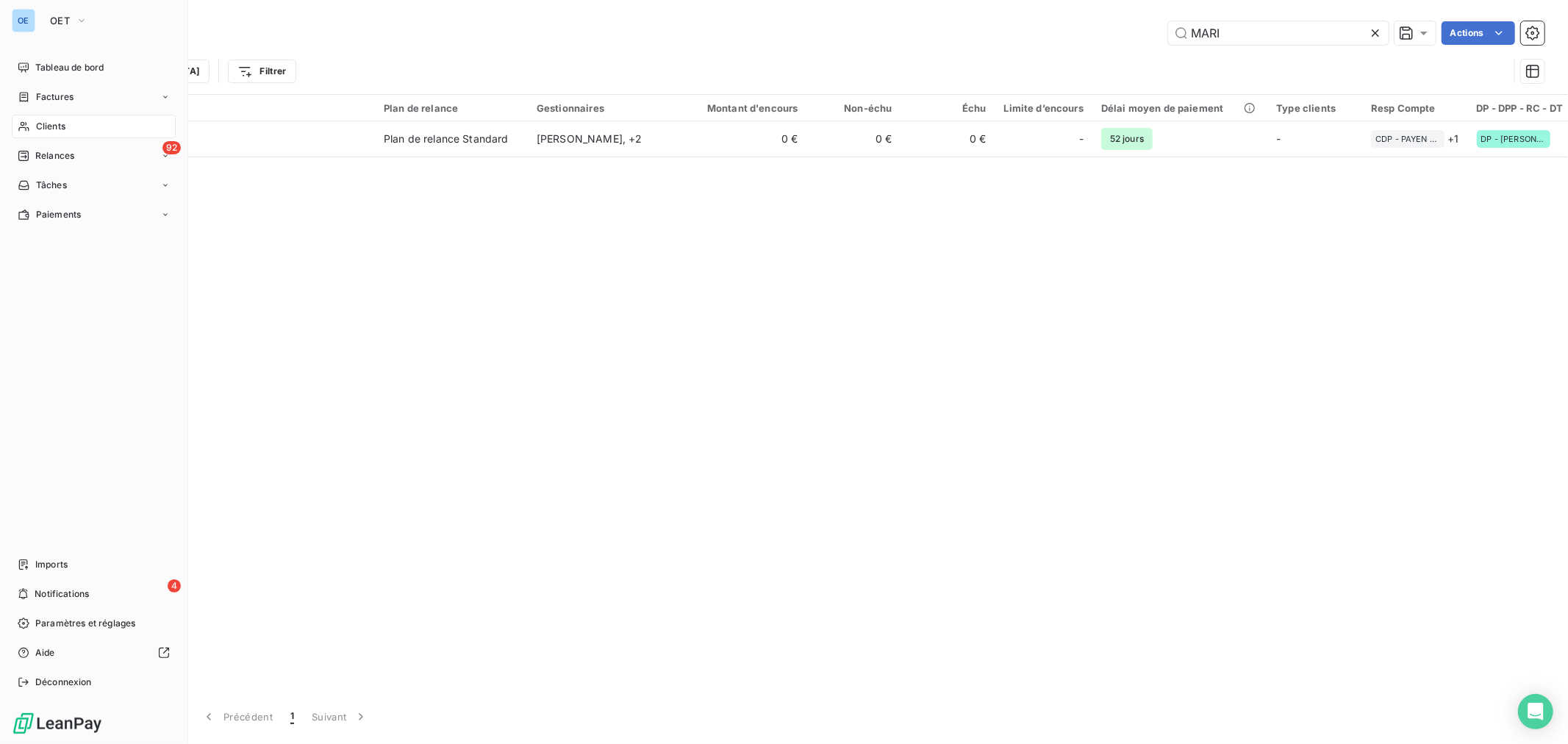
click at [32, 123] on div "Clients" at bounding box center [93, 126] width 164 height 24
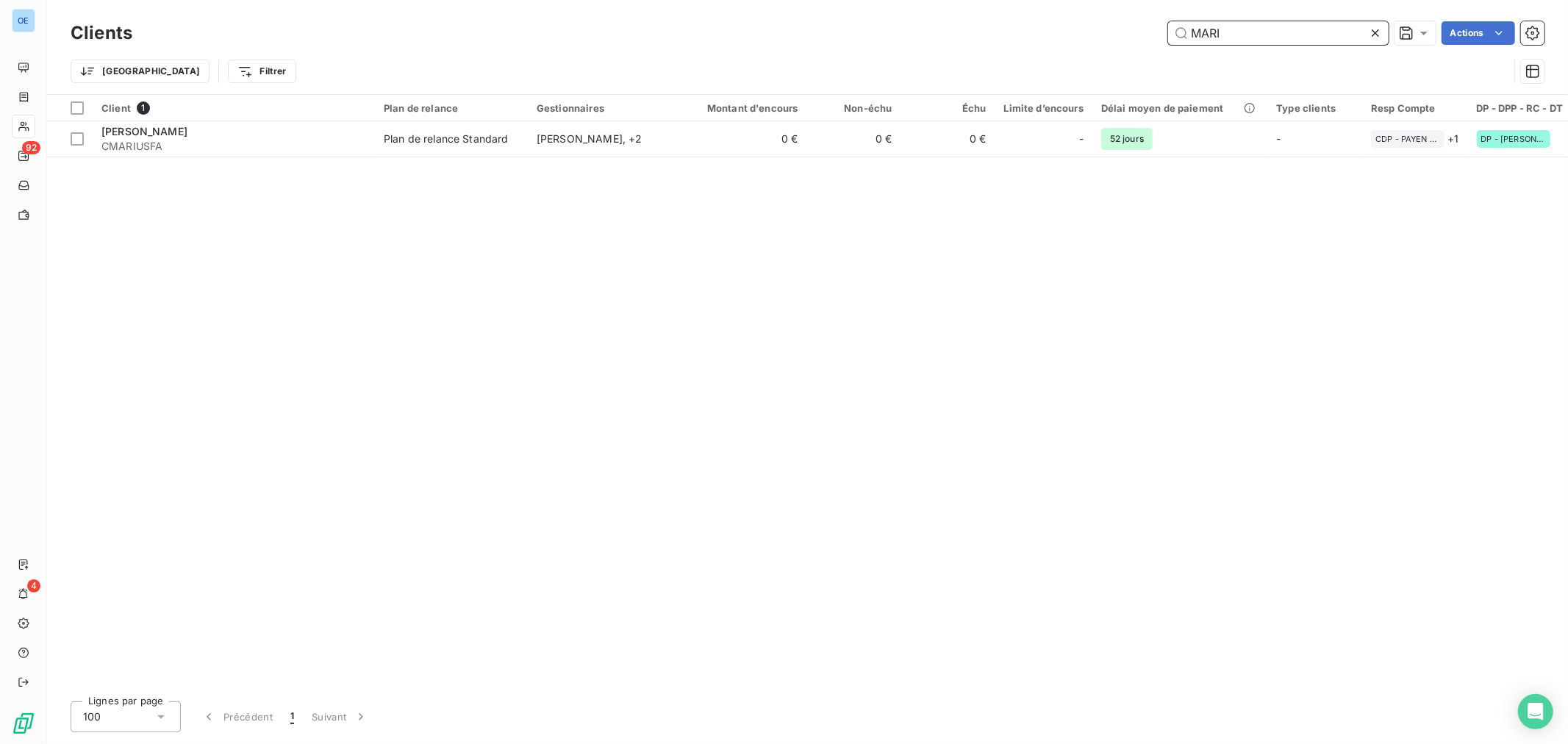
drag, startPoint x: 1251, startPoint y: 38, endPoint x: 920, endPoint y: 3, distance: 332.8
click at [927, 5] on div "Clients MARI Actions Trier Filtrer" at bounding box center [808, 47] width 1521 height 94
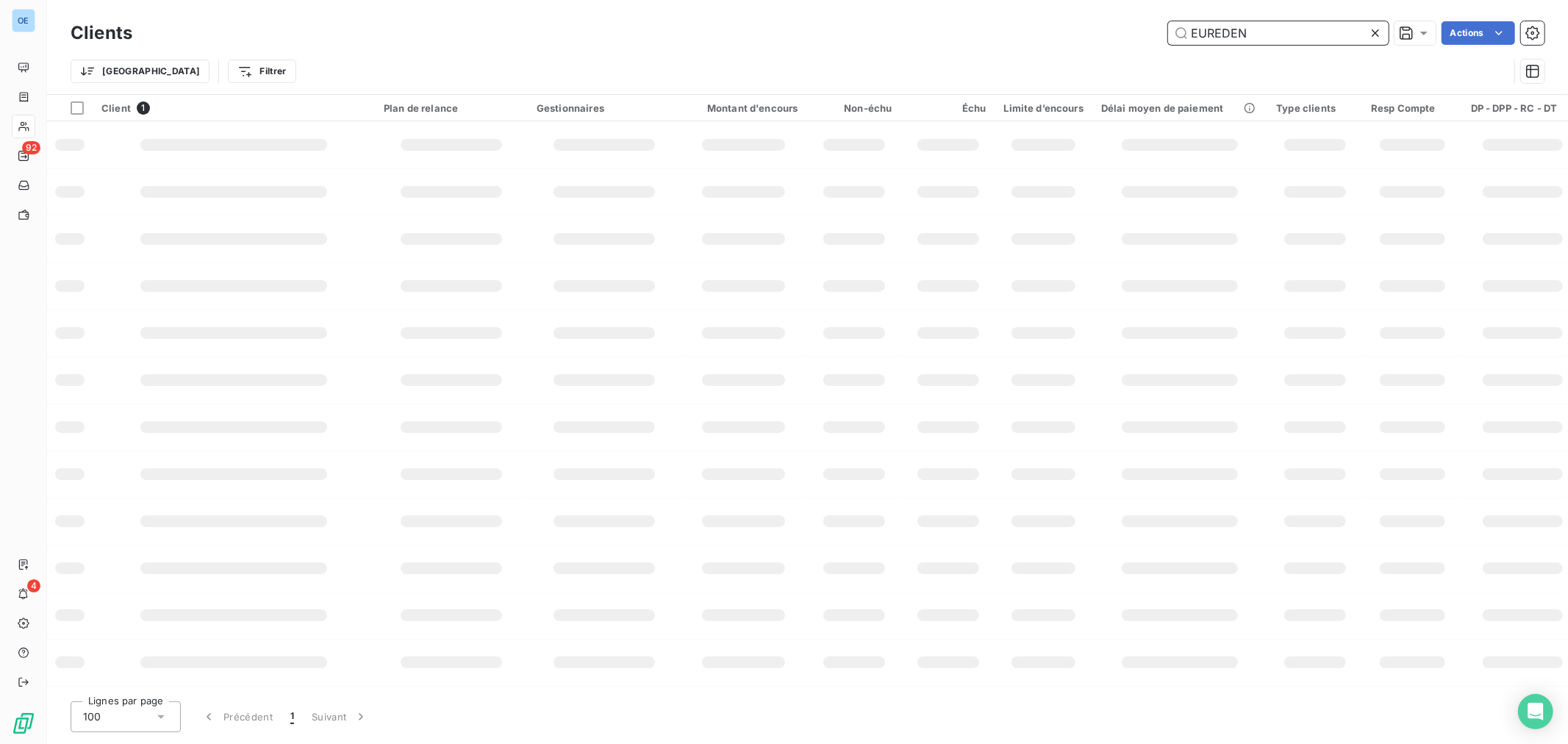
type input "EUREDEN"
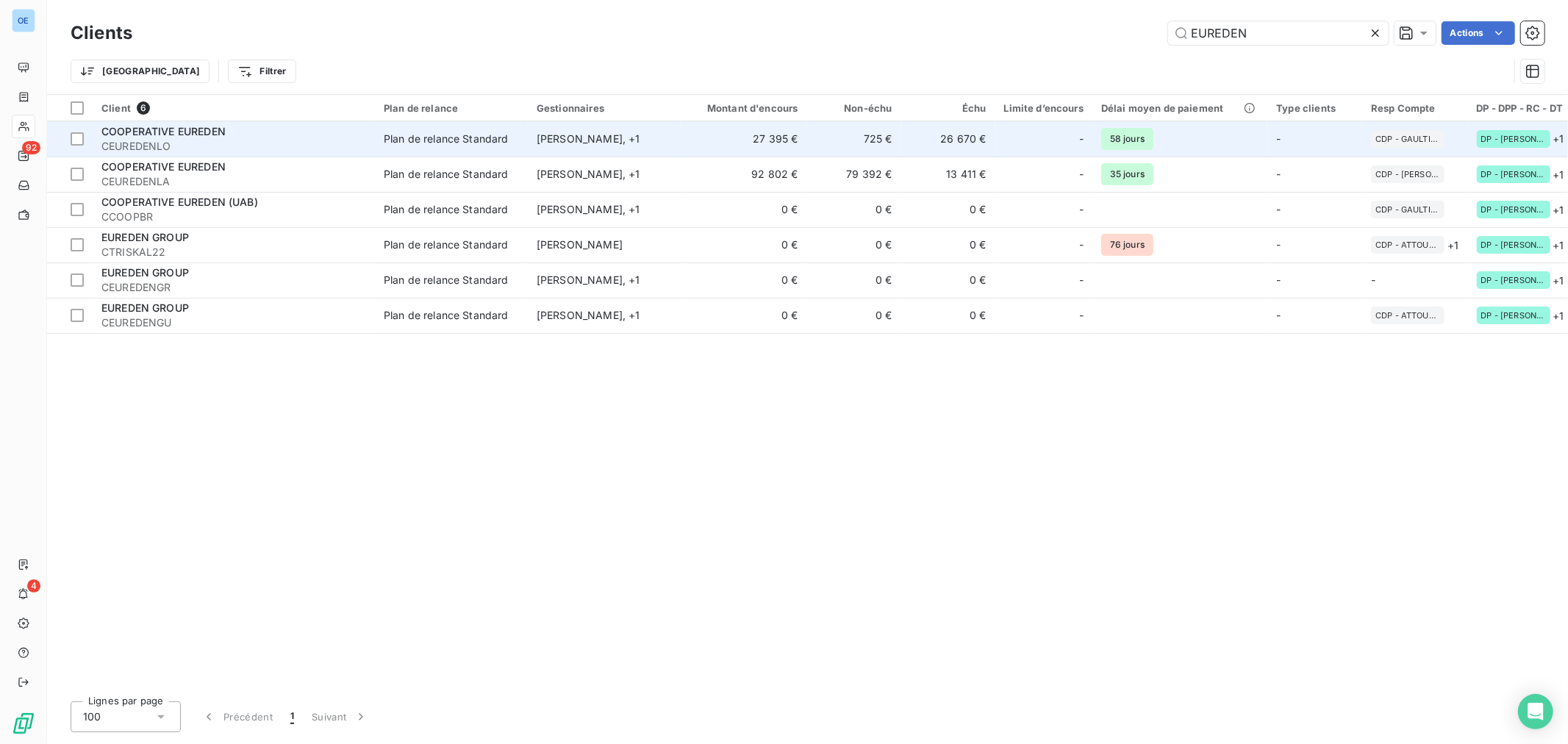
click at [491, 146] on td "Plan de relance Standard" at bounding box center [451, 139] width 153 height 35
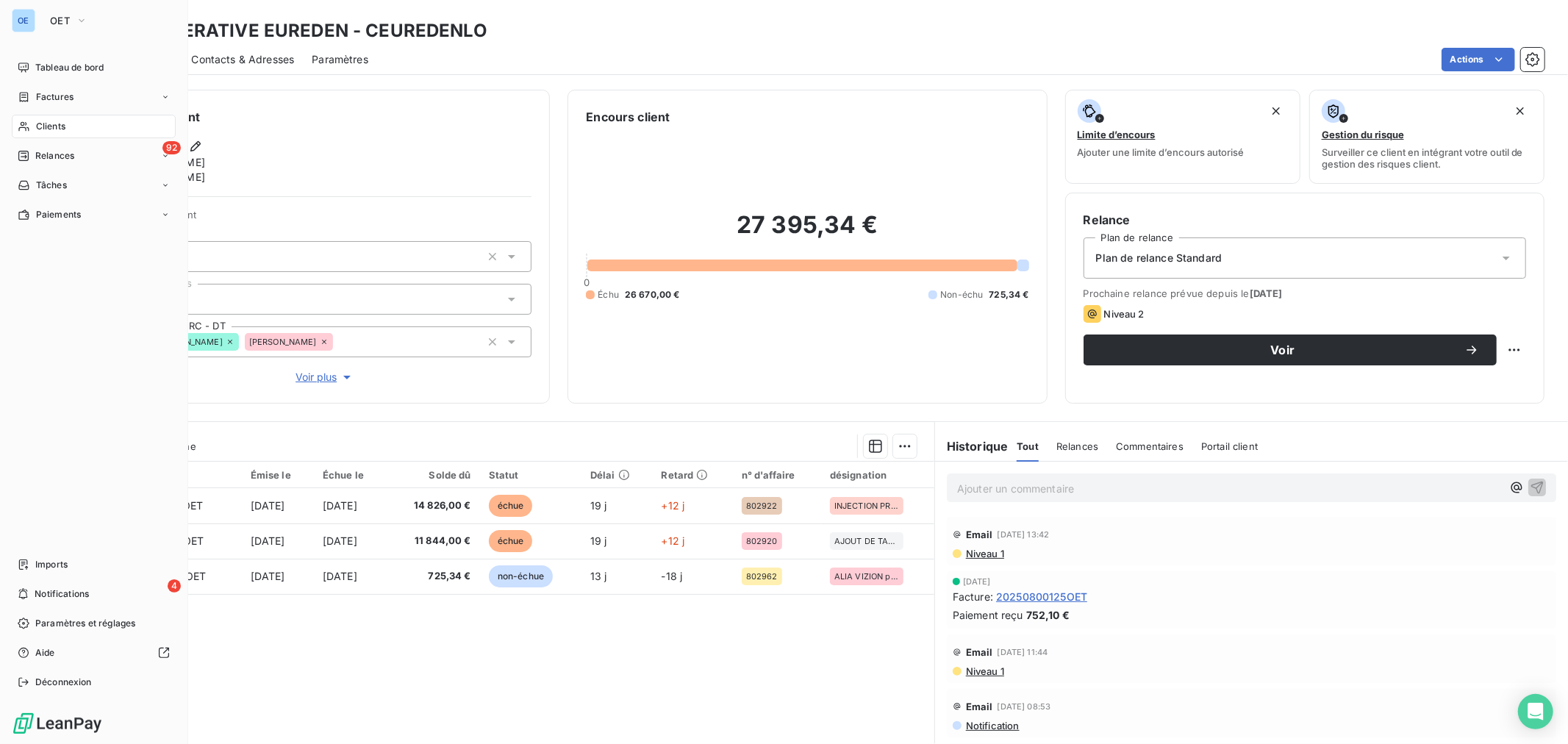
click at [44, 118] on div "Clients" at bounding box center [93, 126] width 164 height 24
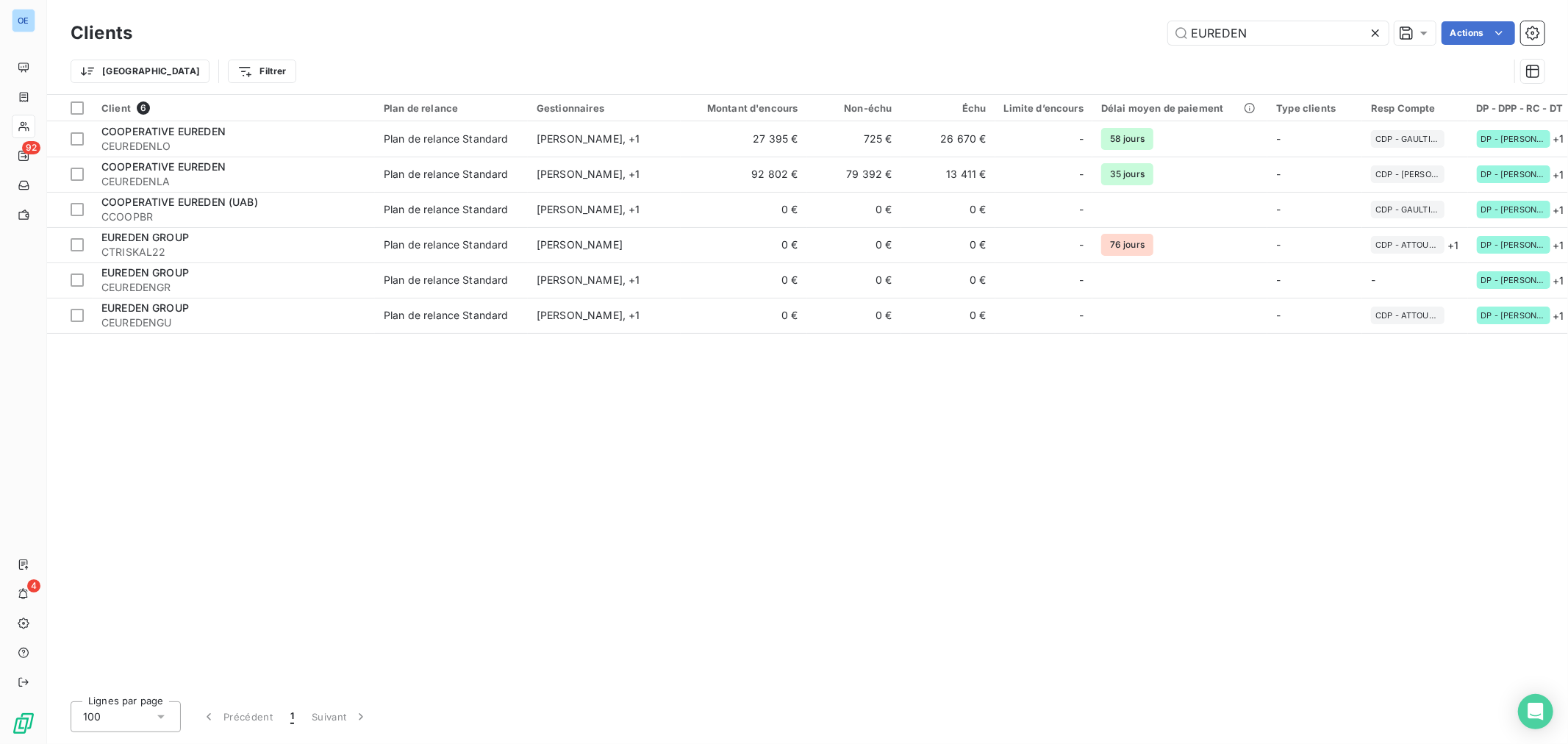
drag, startPoint x: 1257, startPoint y: 27, endPoint x: 999, endPoint y: 10, distance: 258.6
click at [1002, 10] on div "Clients EUREDEN Actions Trier Filtrer" at bounding box center [808, 47] width 1521 height 94
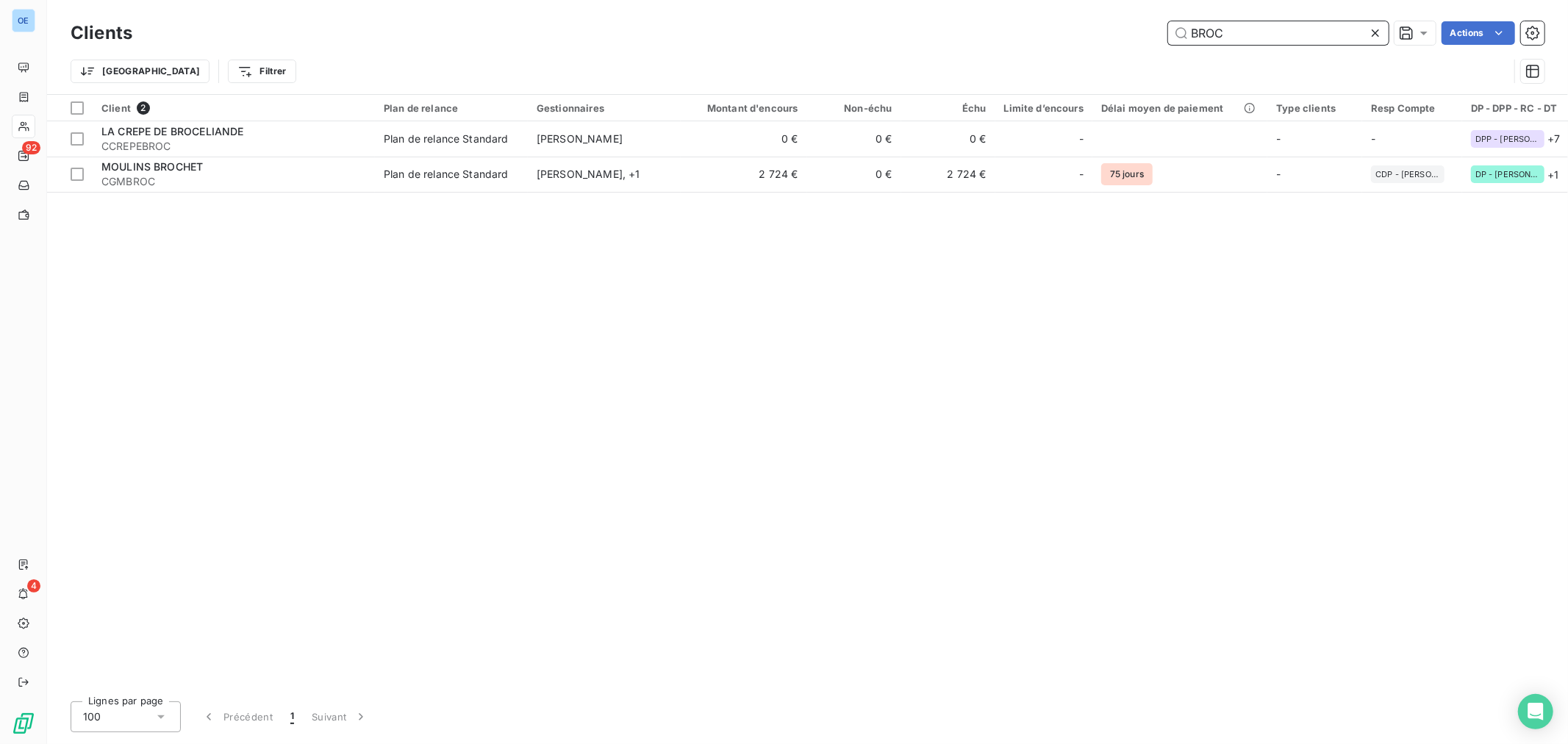
drag, startPoint x: 1238, startPoint y: 27, endPoint x: 938, endPoint y: -2, distance: 301.4
click at [938, 0] on html "OE 92 4 Clients BROC Actions Trier Filtrer Client 2 Plan de relance Gestionnair…" at bounding box center [784, 372] width 1568 height 744
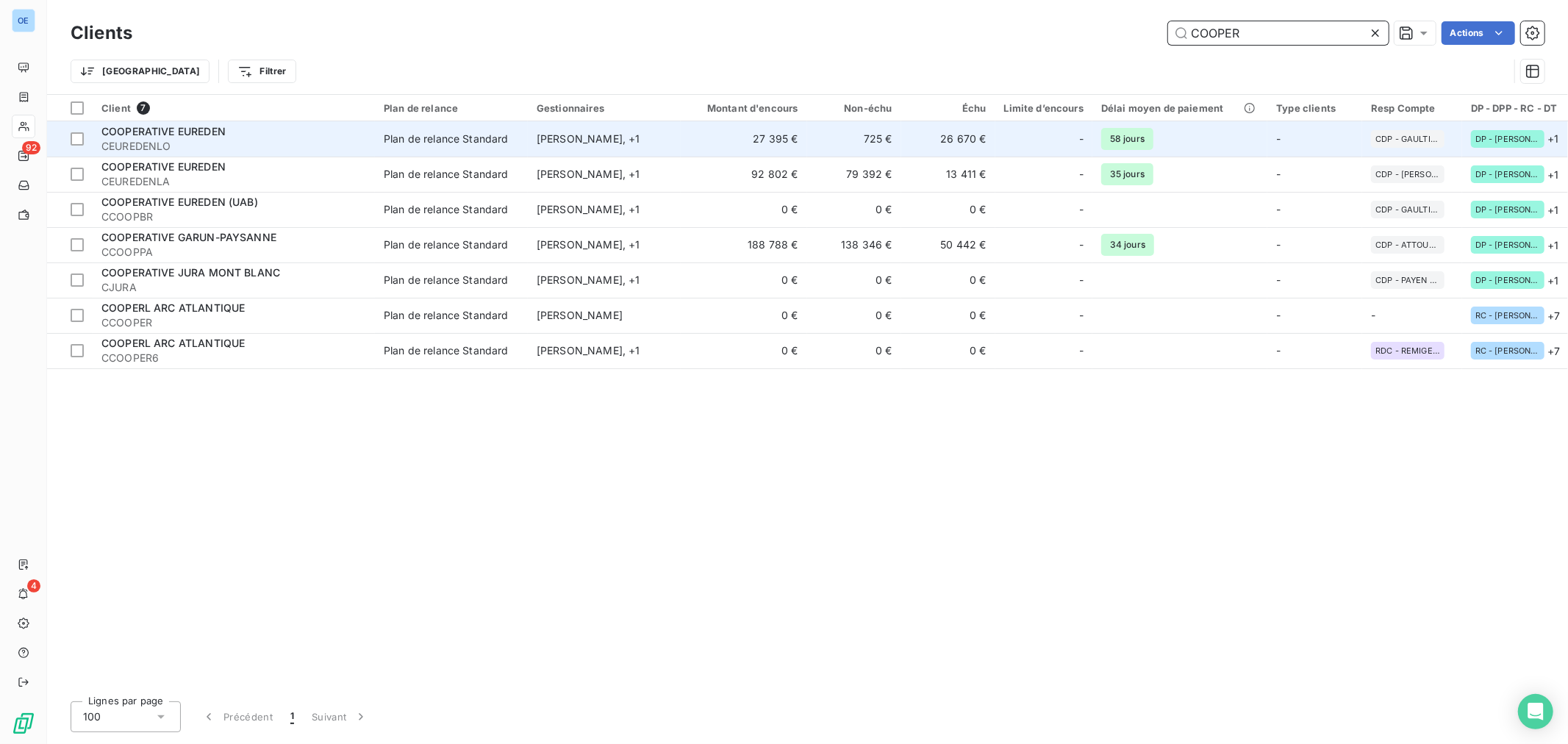
type input "COOPER"
click at [932, 150] on td "26 670 €" at bounding box center [948, 139] width 94 height 35
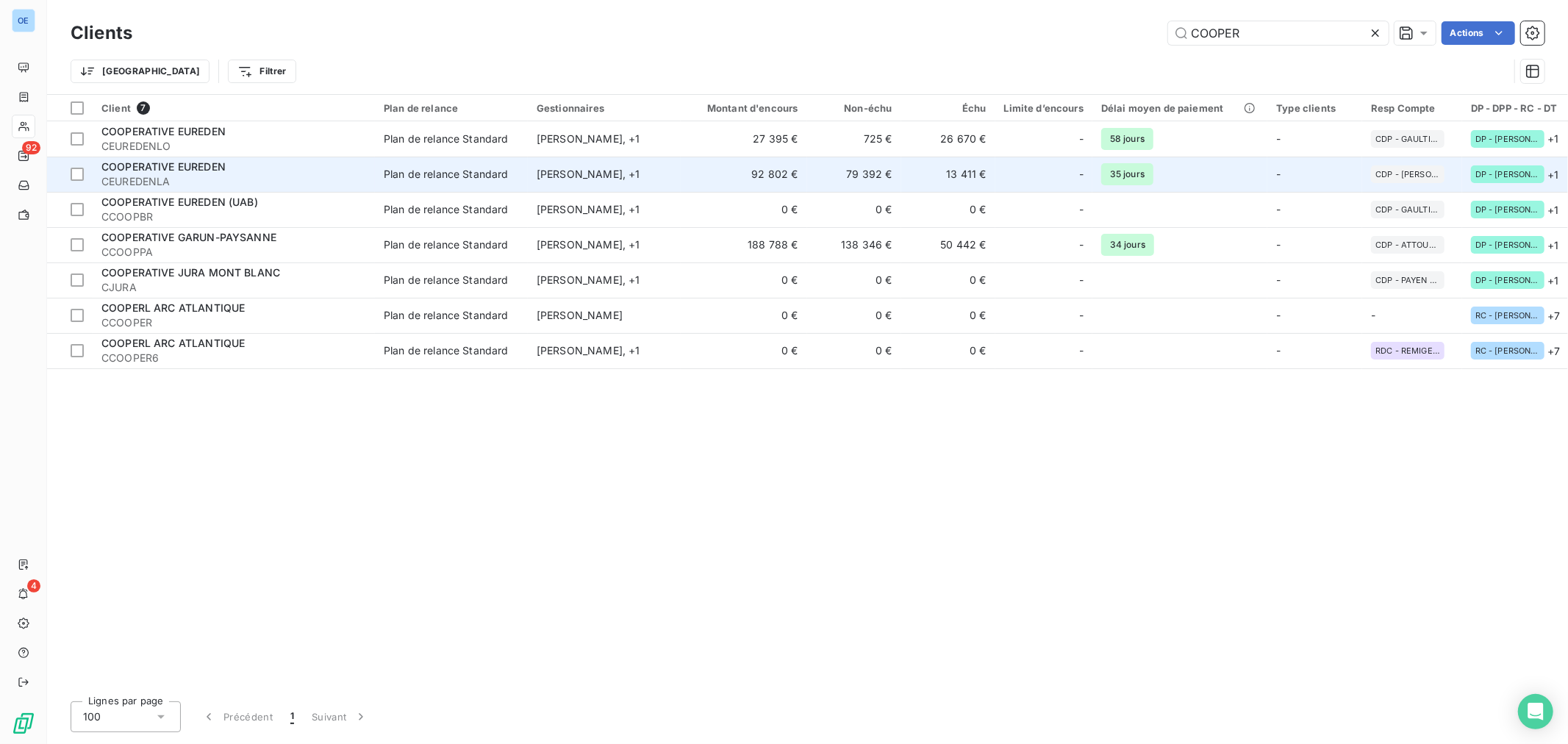
click at [866, 176] on td "79 392 €" at bounding box center [853, 174] width 94 height 35
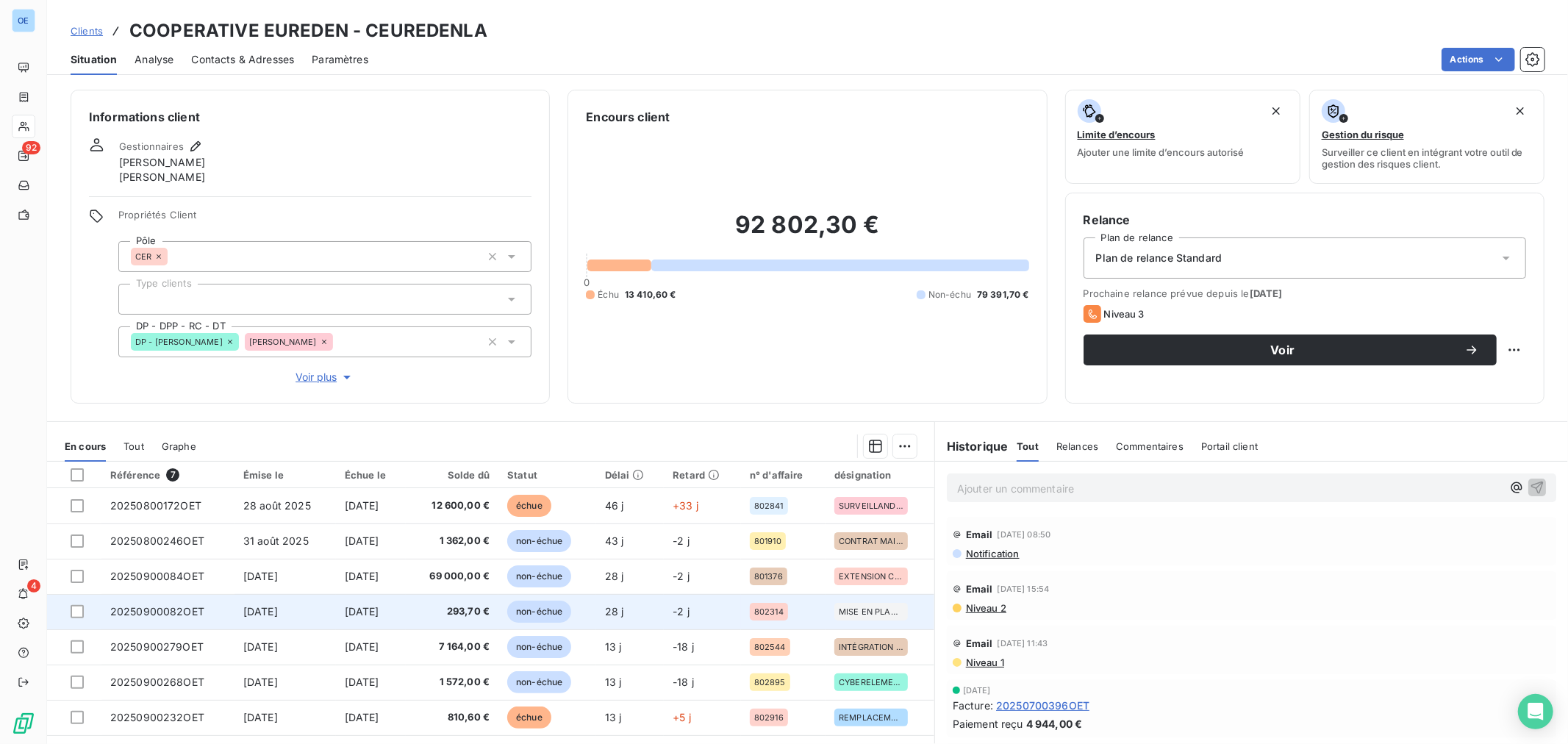
scroll to position [45, 0]
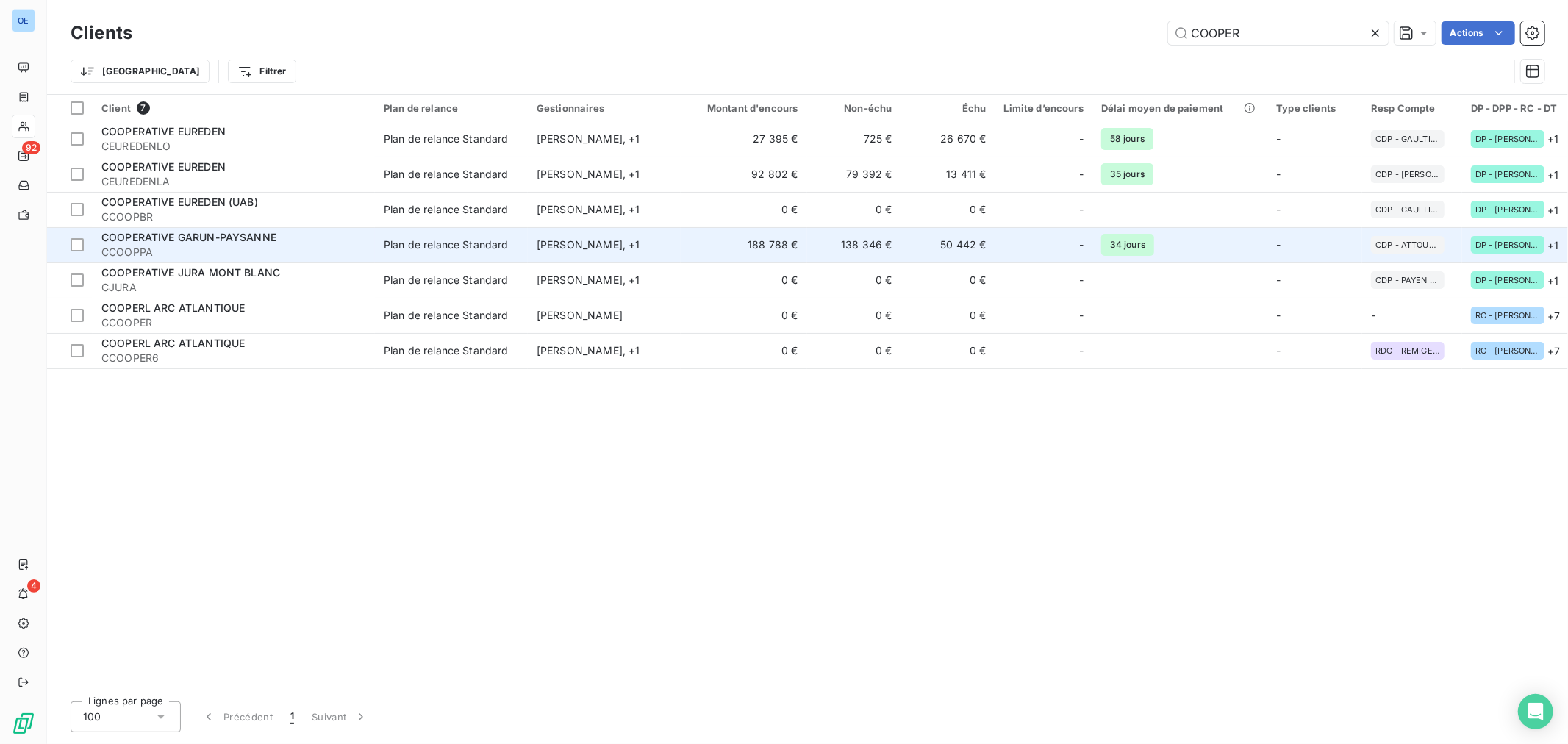
click at [899, 252] on td "138 346 €" at bounding box center [853, 245] width 94 height 35
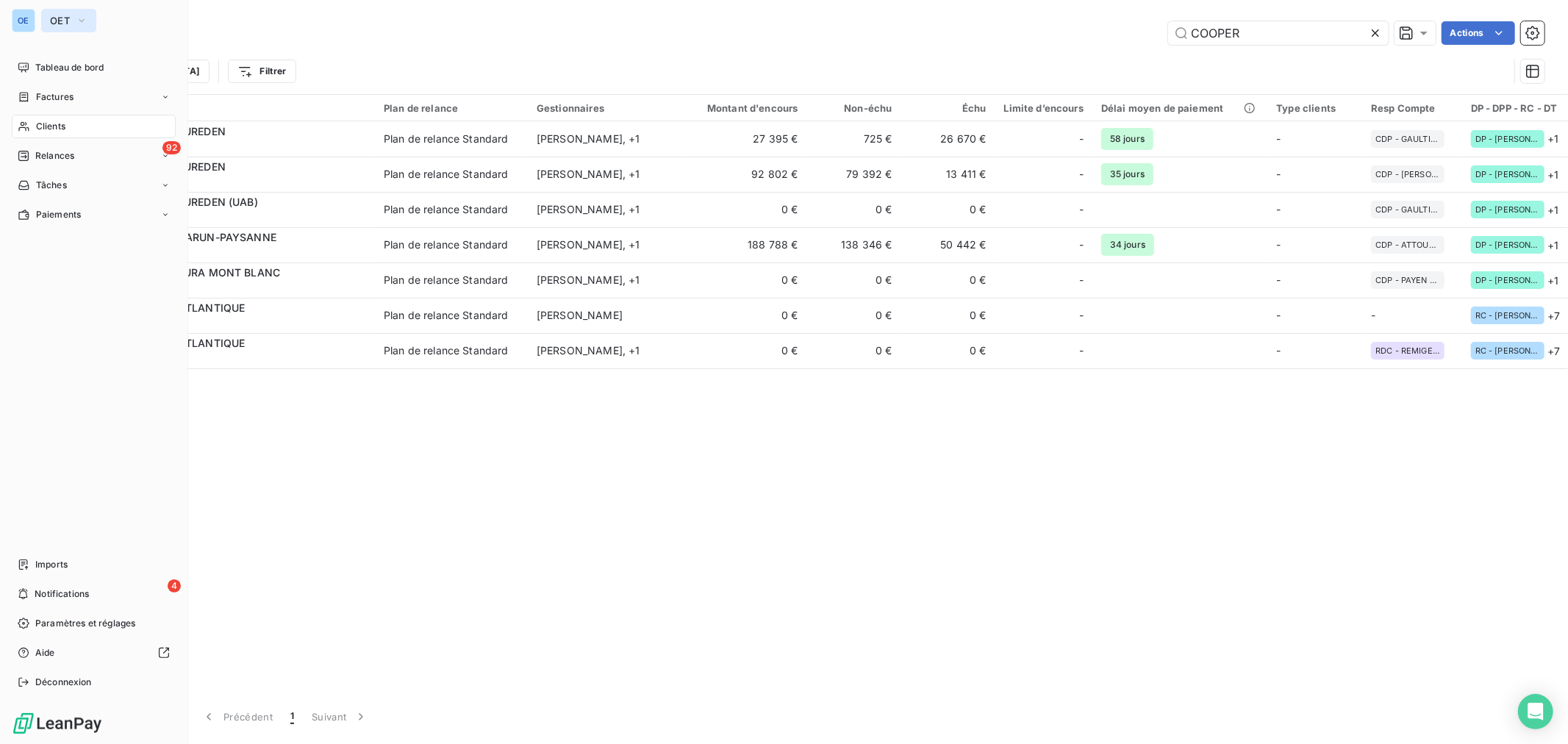
click at [59, 25] on span "OET" at bounding box center [60, 20] width 20 height 11
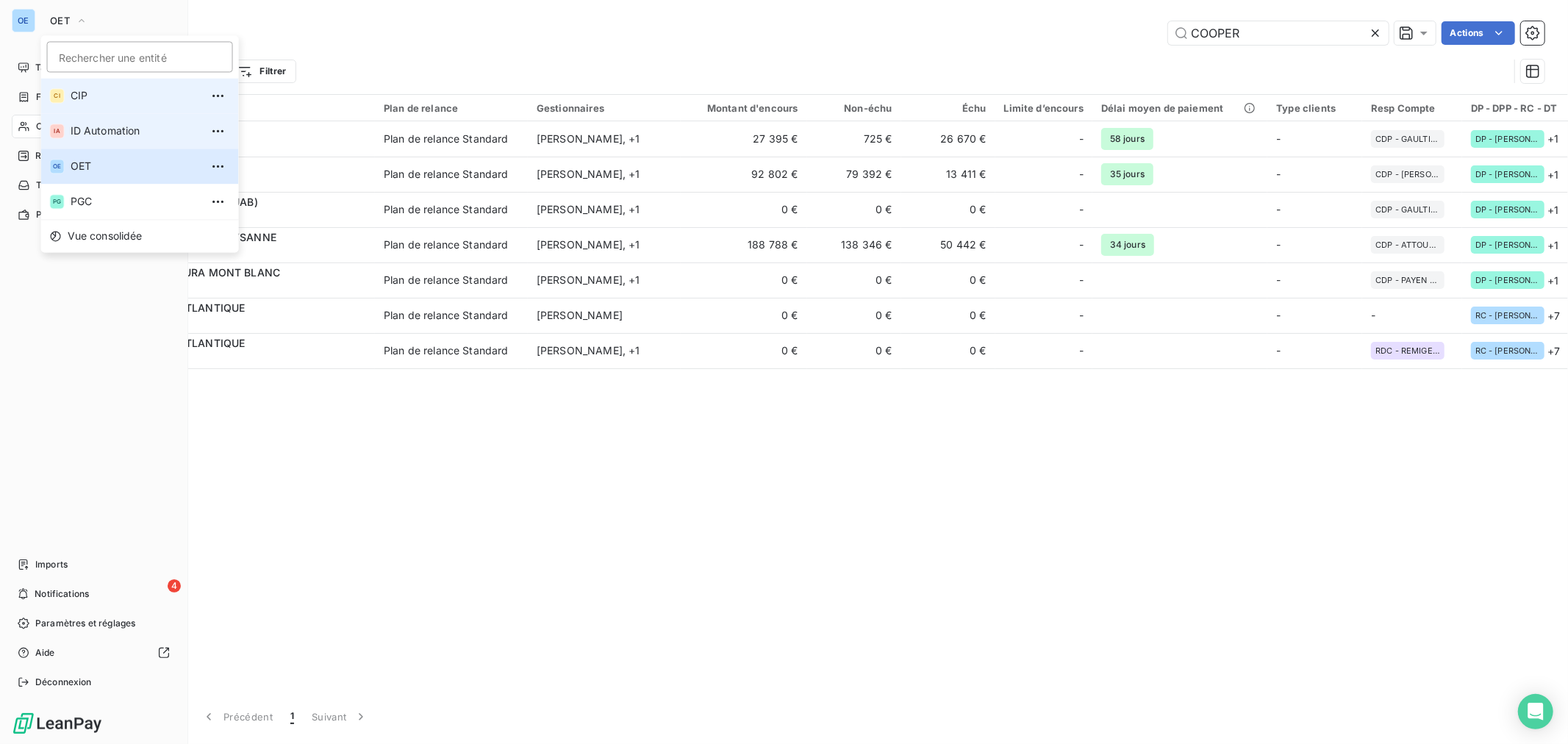
click at [106, 98] on span "CIP" at bounding box center [135, 95] width 130 height 14
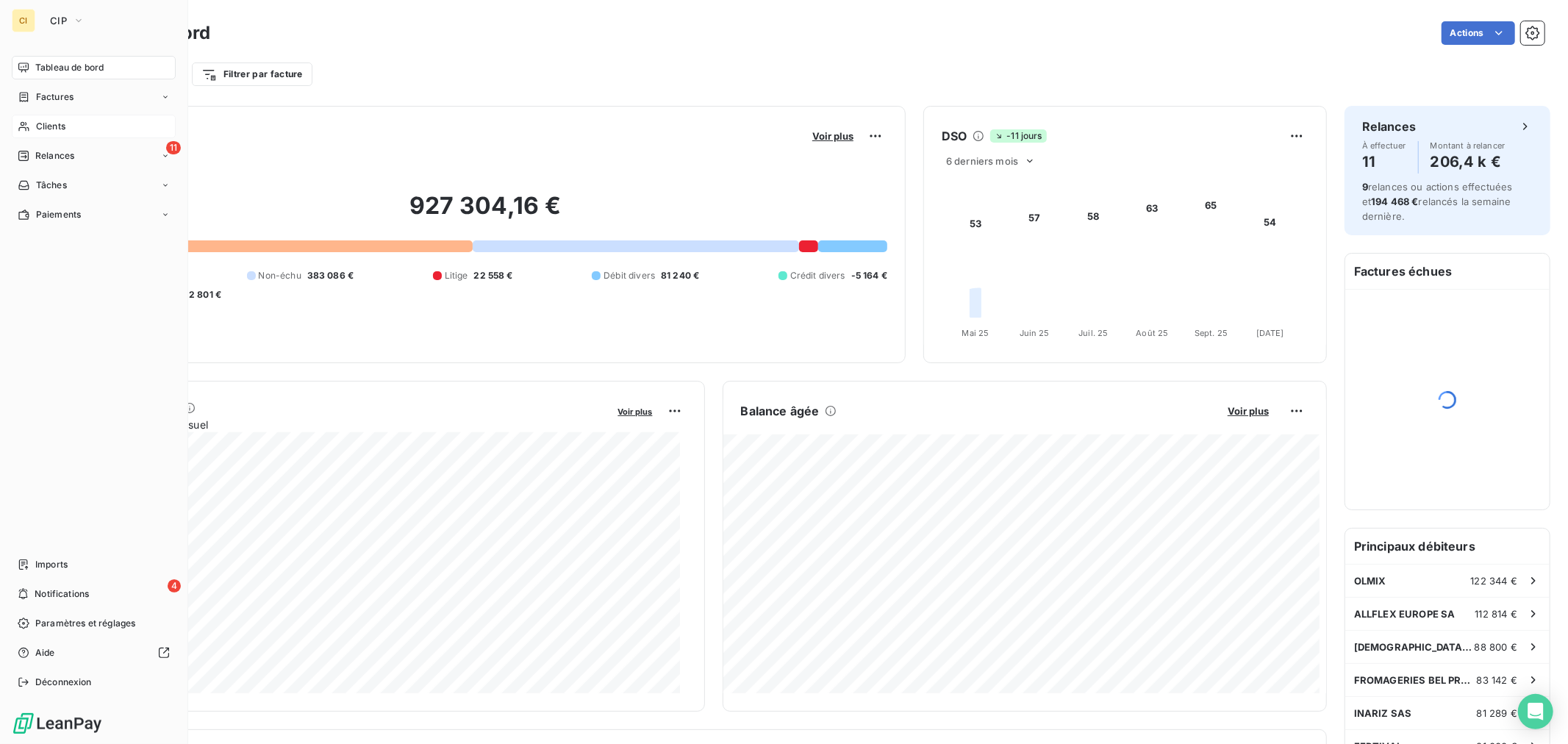
click at [74, 121] on div "Clients" at bounding box center [93, 126] width 164 height 24
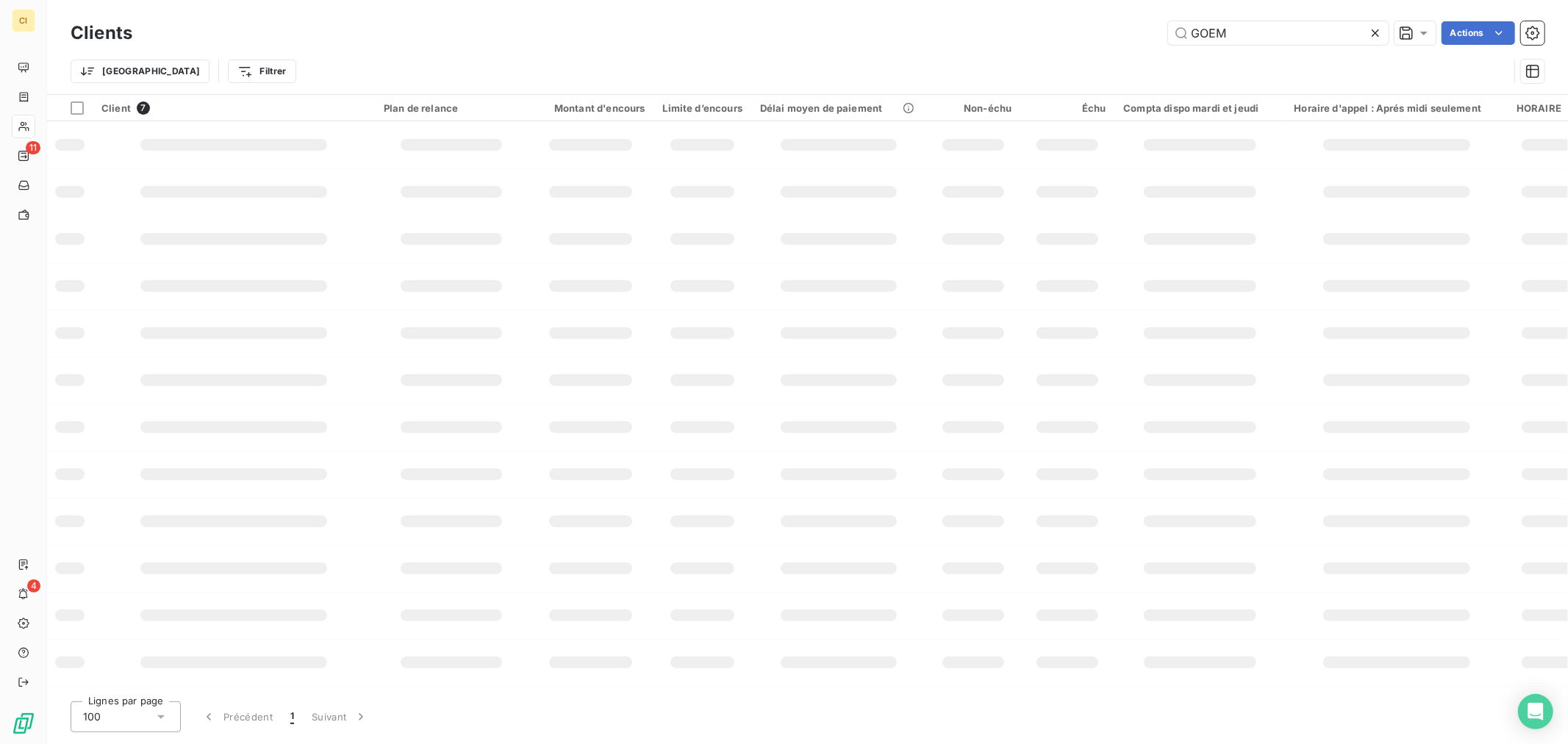
type input "COOPER"
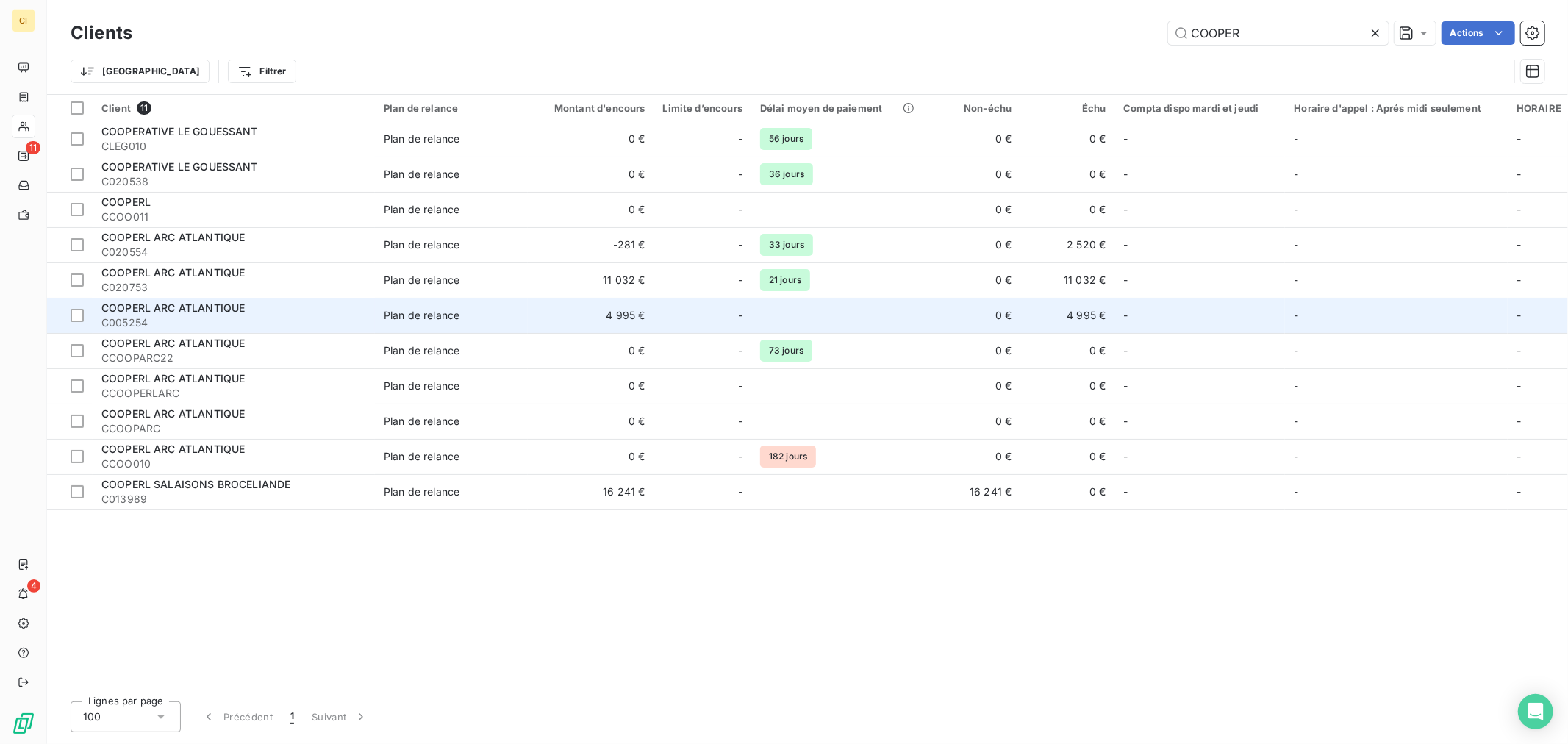
click at [884, 309] on td at bounding box center [838, 315] width 175 height 35
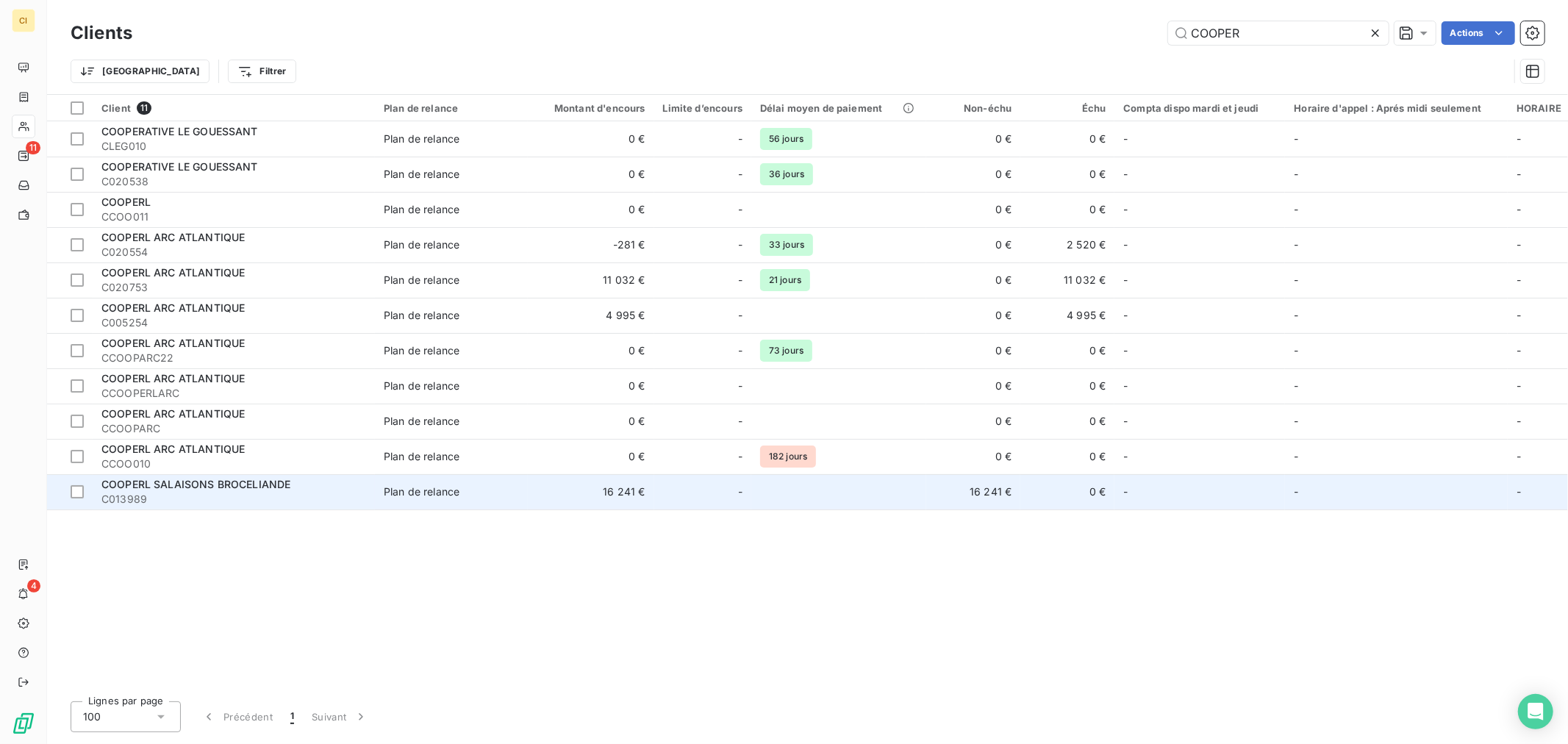
click at [717, 494] on div at bounding box center [720, 491] width 24 height 24
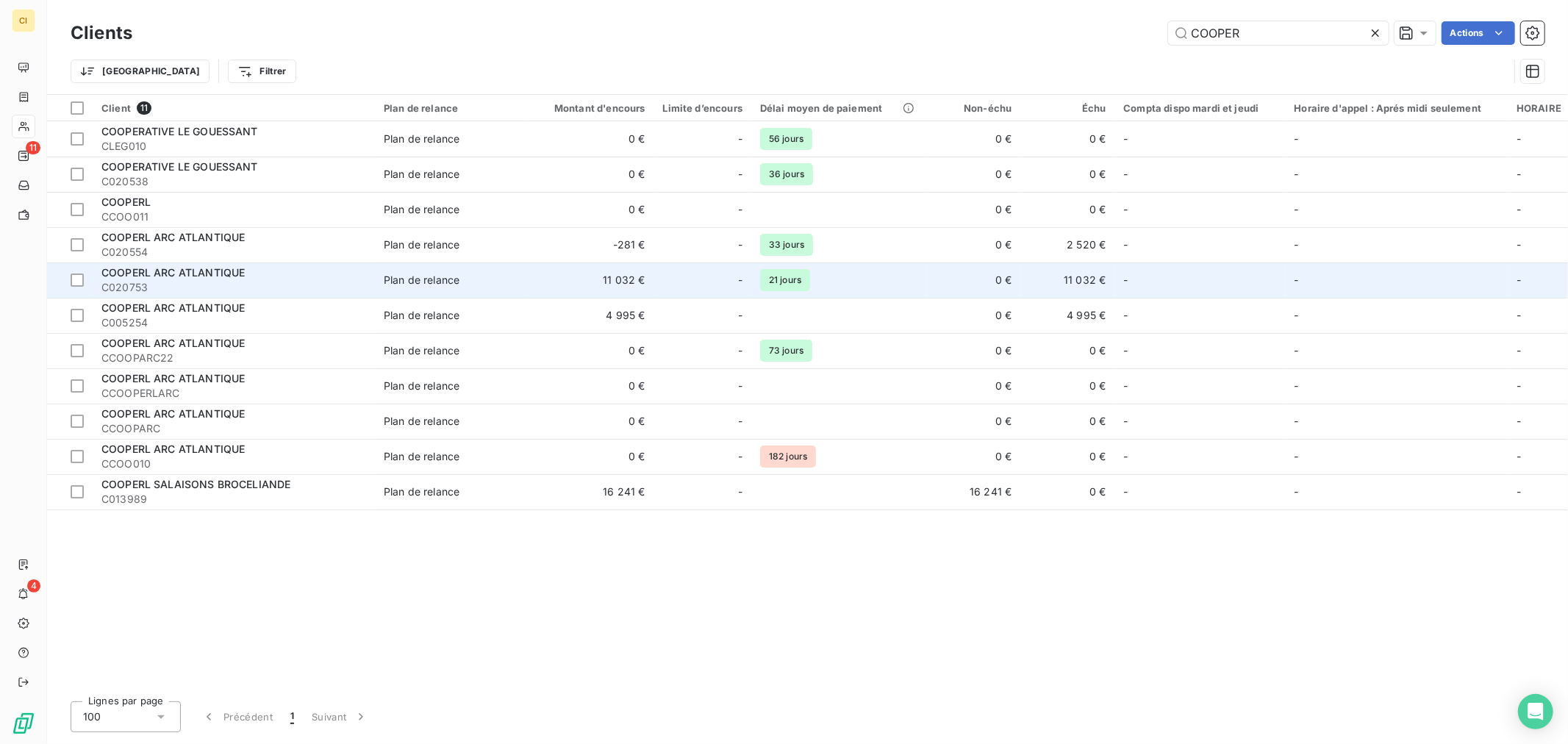
click at [676, 288] on div "-" at bounding box center [703, 279] width 79 height 24
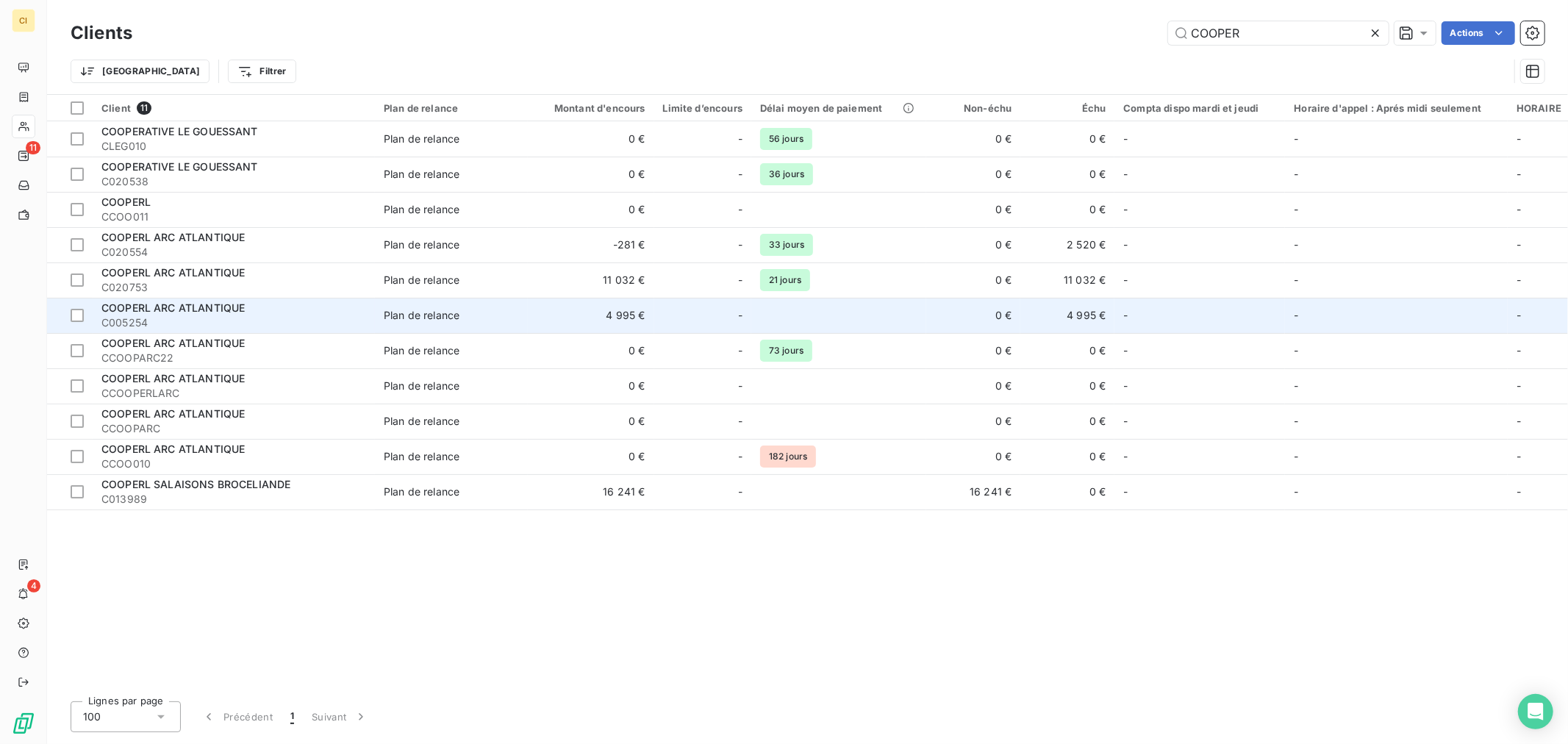
click at [569, 310] on td "4 995 €" at bounding box center [591, 315] width 127 height 35
click at [808, 305] on td at bounding box center [838, 315] width 175 height 35
click at [694, 320] on div "-" at bounding box center [703, 315] width 79 height 24
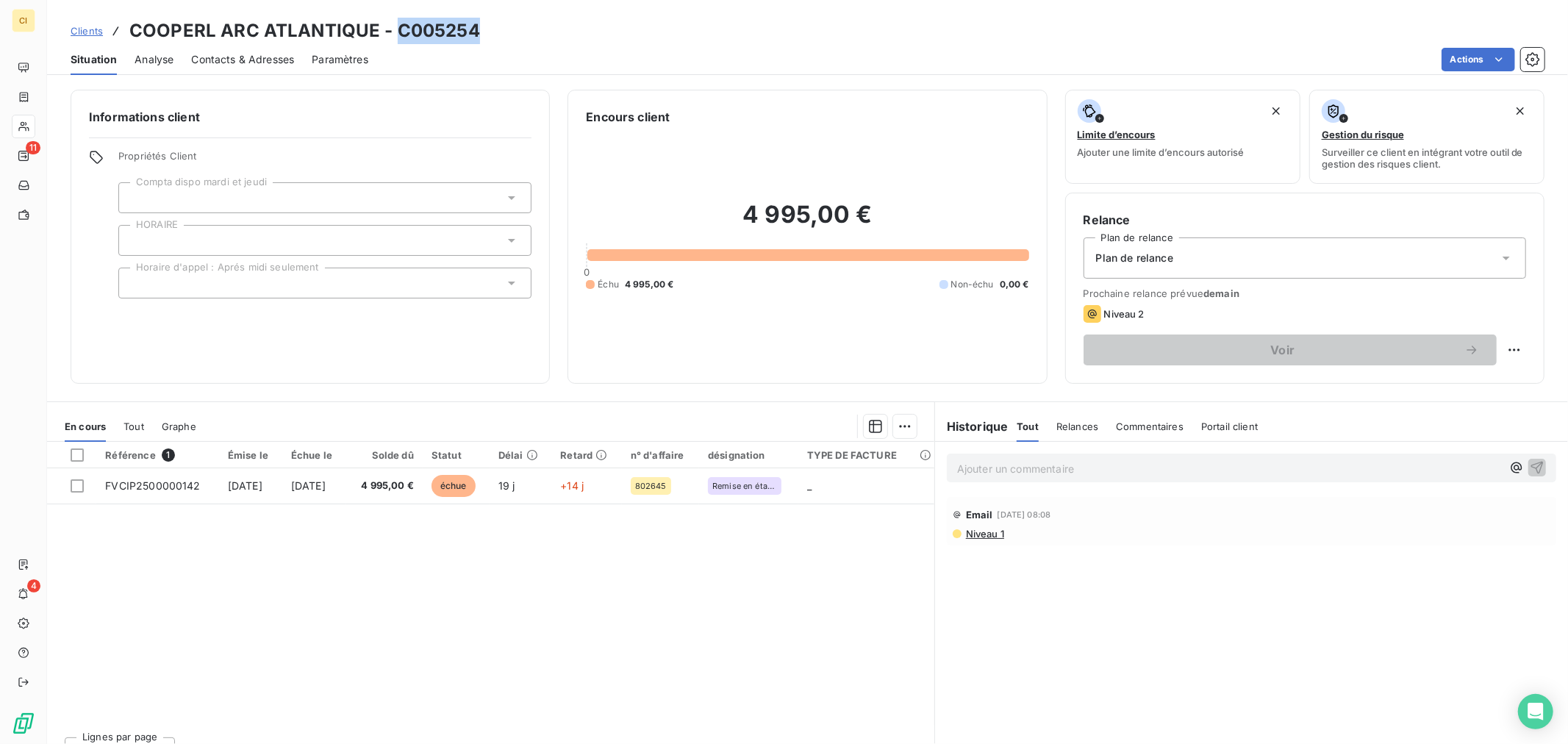
drag, startPoint x: 432, startPoint y: 30, endPoint x: 398, endPoint y: 31, distance: 34.0
click at [398, 31] on div "Clients COOPERL ARC ATLANTIQUE - C005254" at bounding box center [808, 31] width 1521 height 27
copy h3 "C005254"
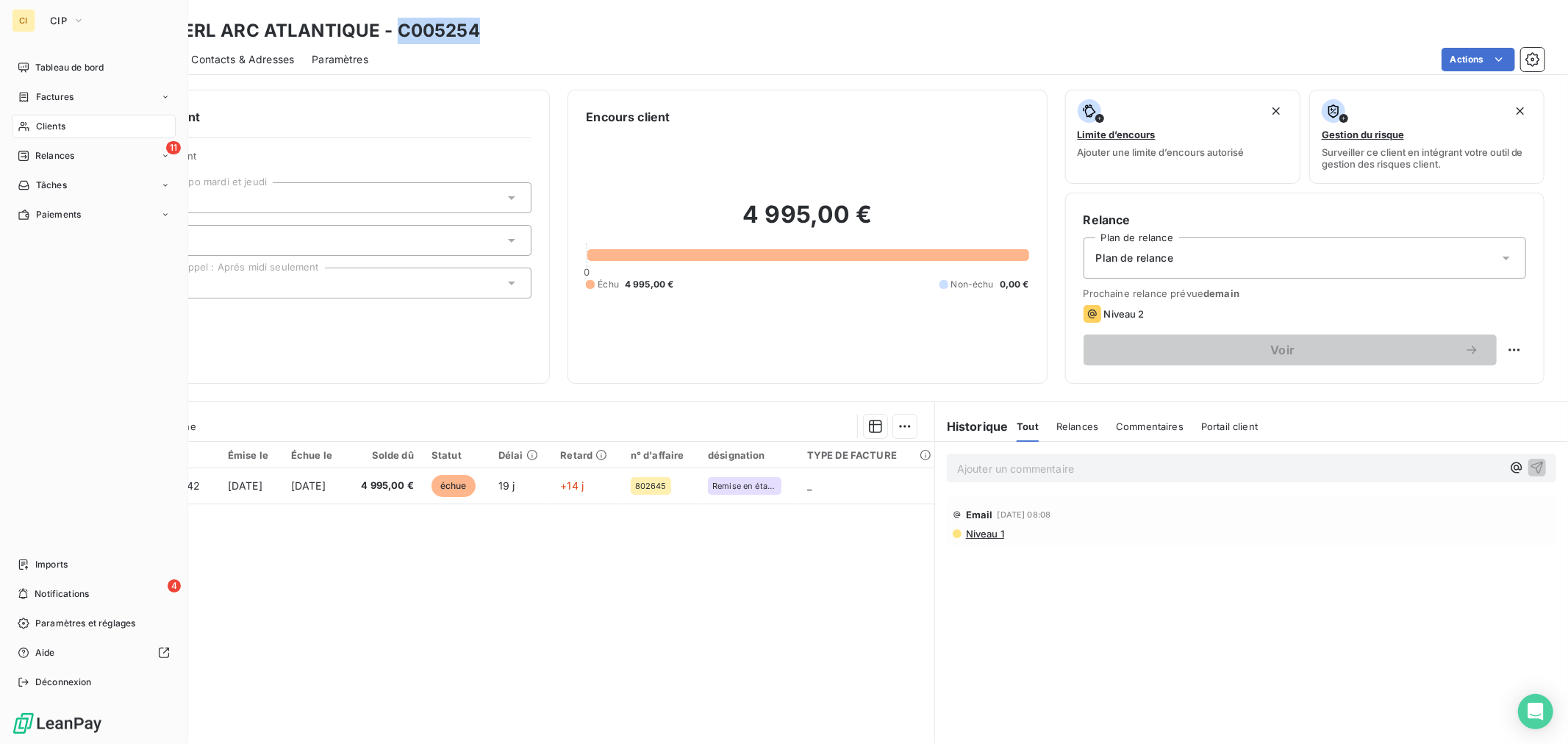
click at [71, 124] on div "Clients" at bounding box center [93, 126] width 164 height 24
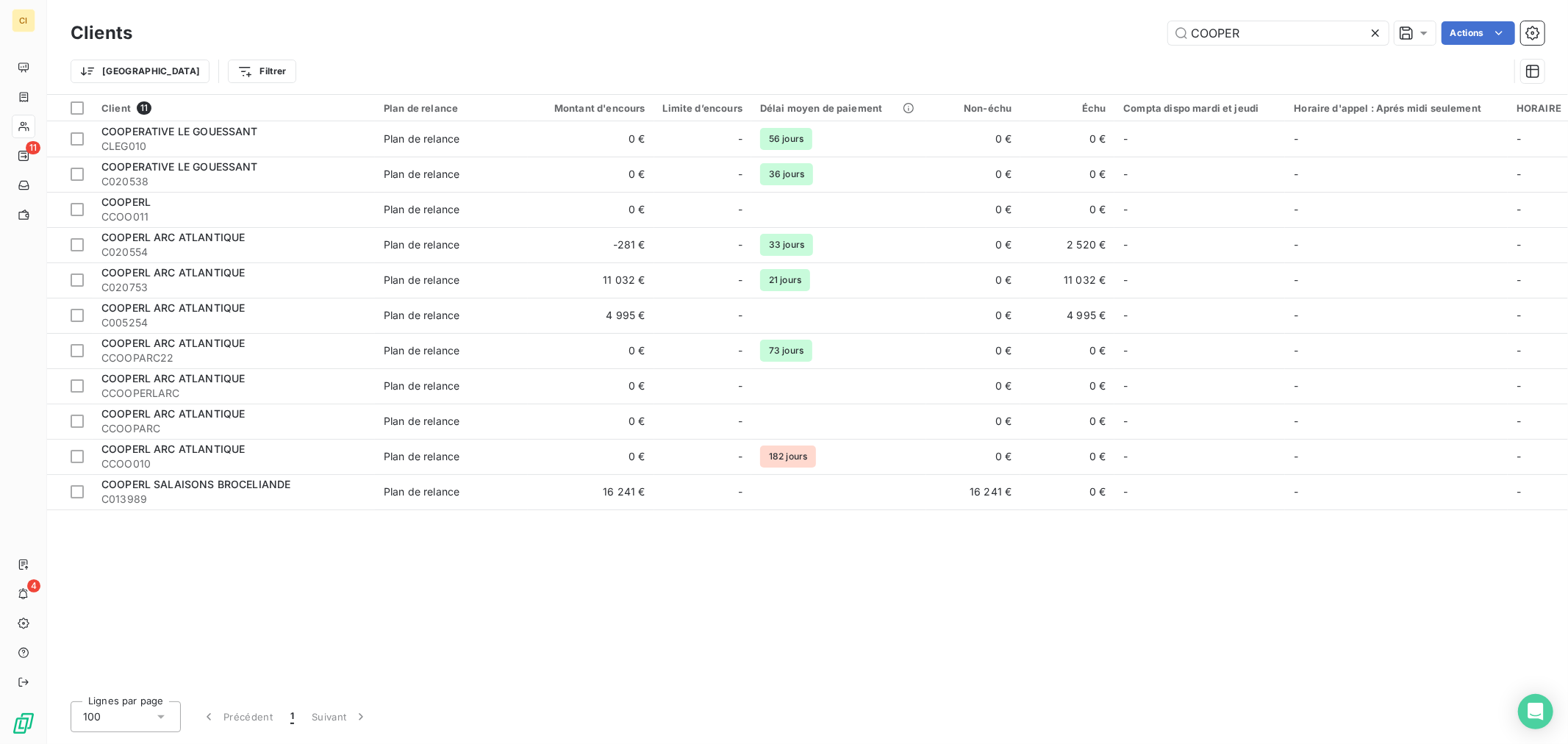
click at [1031, 6] on div "Clients [PERSON_NAME] Actions Trier Filtrer" at bounding box center [808, 47] width 1521 height 94
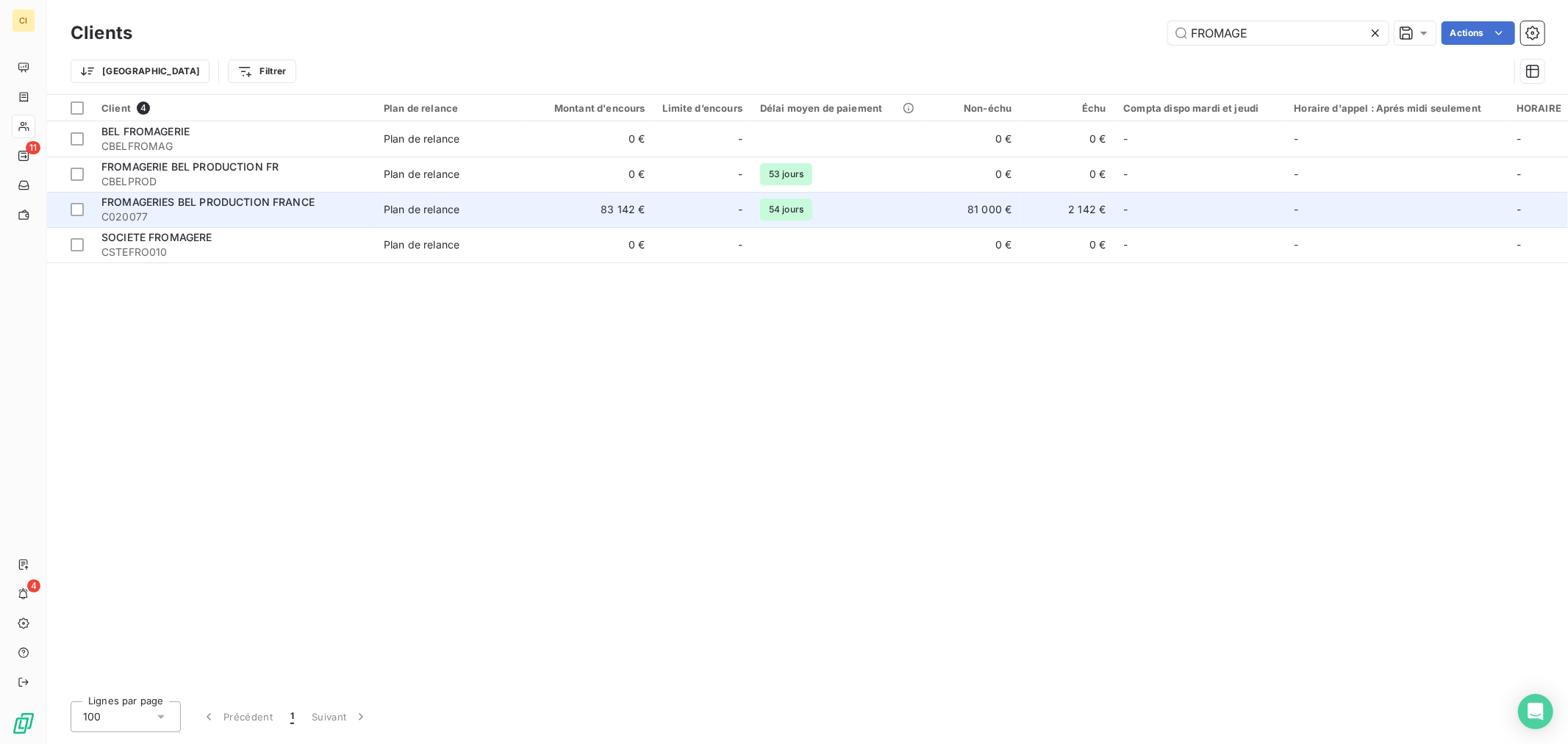
type input "FROMAGE"
click at [737, 217] on div "-" at bounding box center [703, 209] width 79 height 24
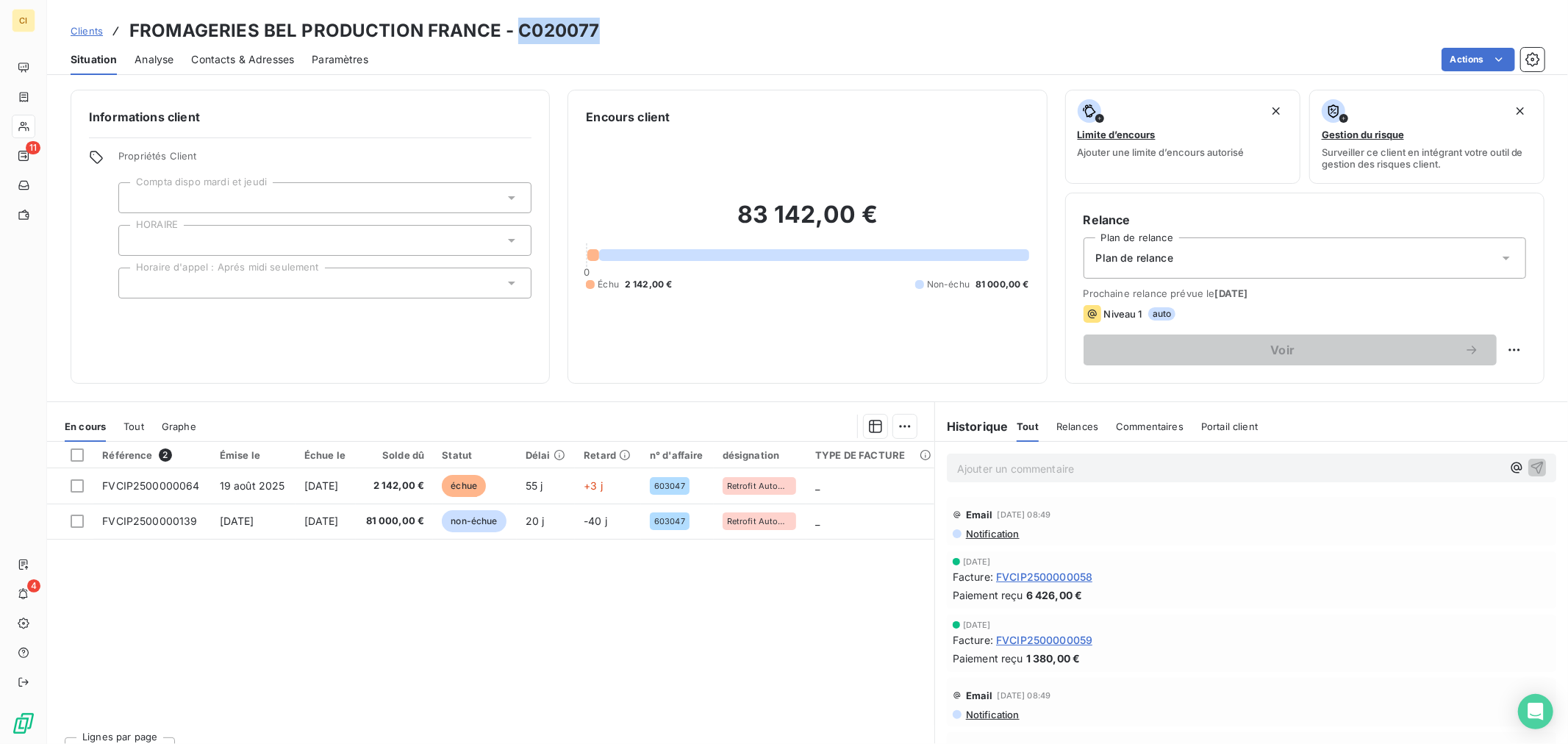
drag, startPoint x: 602, startPoint y: 31, endPoint x: 518, endPoint y: 40, distance: 84.5
click at [518, 40] on div "Clients FROMAGERIES BEL PRODUCTION FRANCE - C020077" at bounding box center [808, 31] width 1521 height 27
copy h3 "C020077"
